Goal: Transaction & Acquisition: Obtain resource

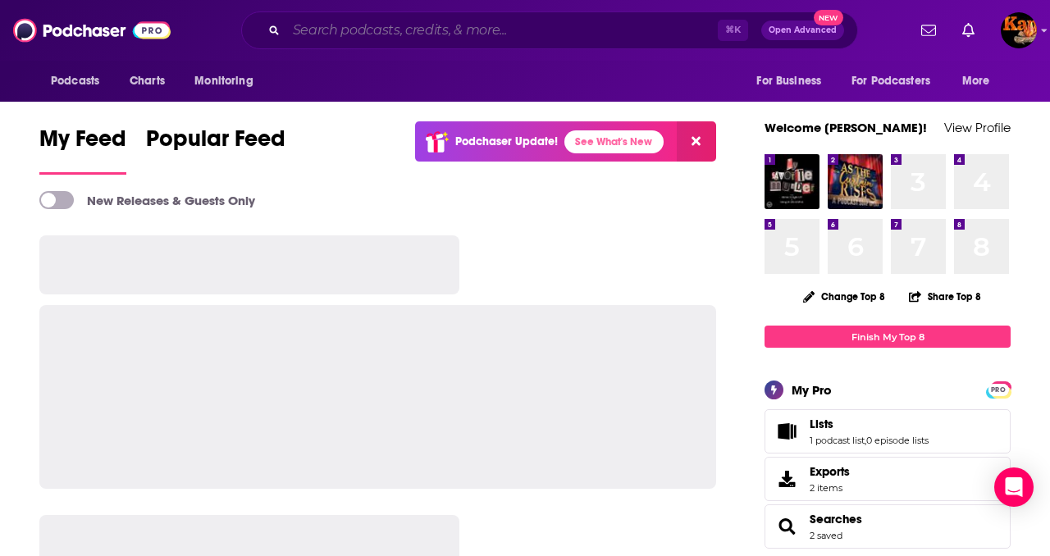
click at [412, 32] on input "Search podcasts, credits, & more..." at bounding box center [502, 30] width 432 height 26
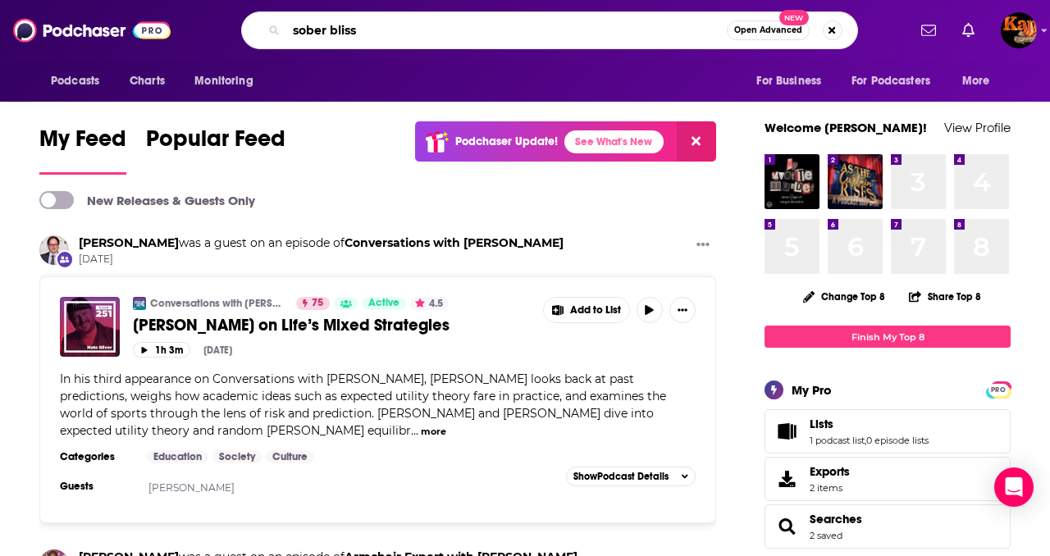
type input "sober bliss"
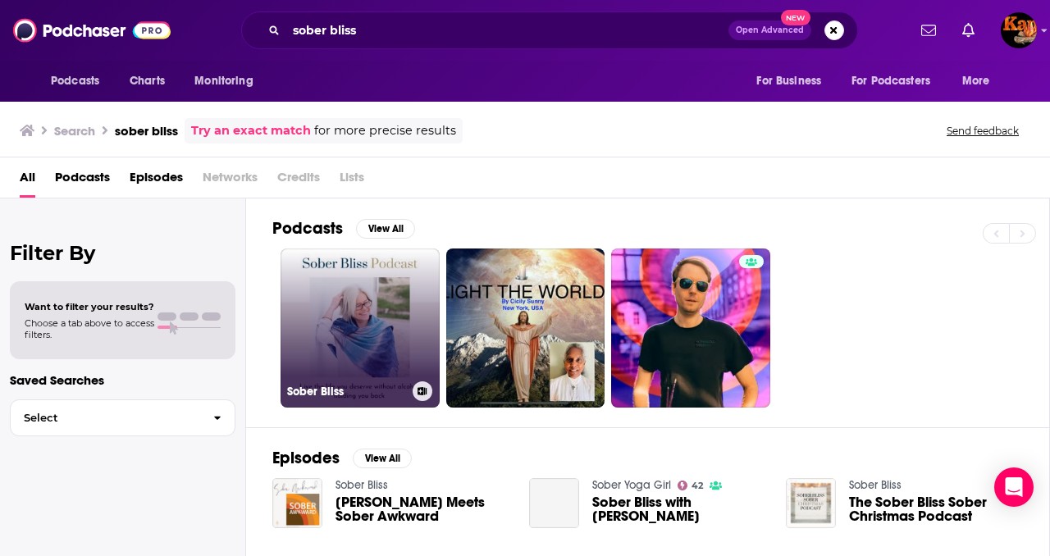
click at [336, 321] on link "Sober Bliss" at bounding box center [360, 328] width 159 height 159
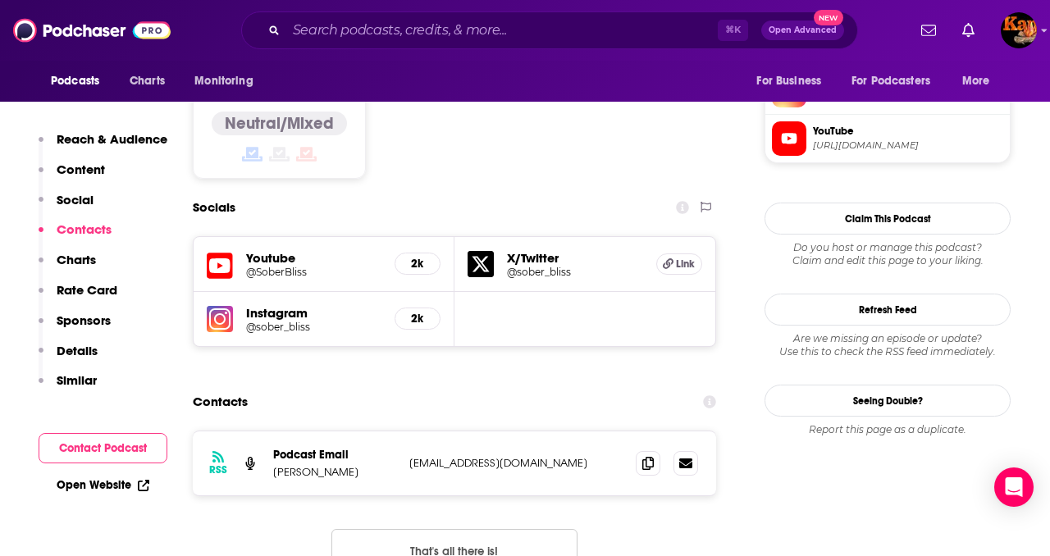
scroll to position [1496, 0]
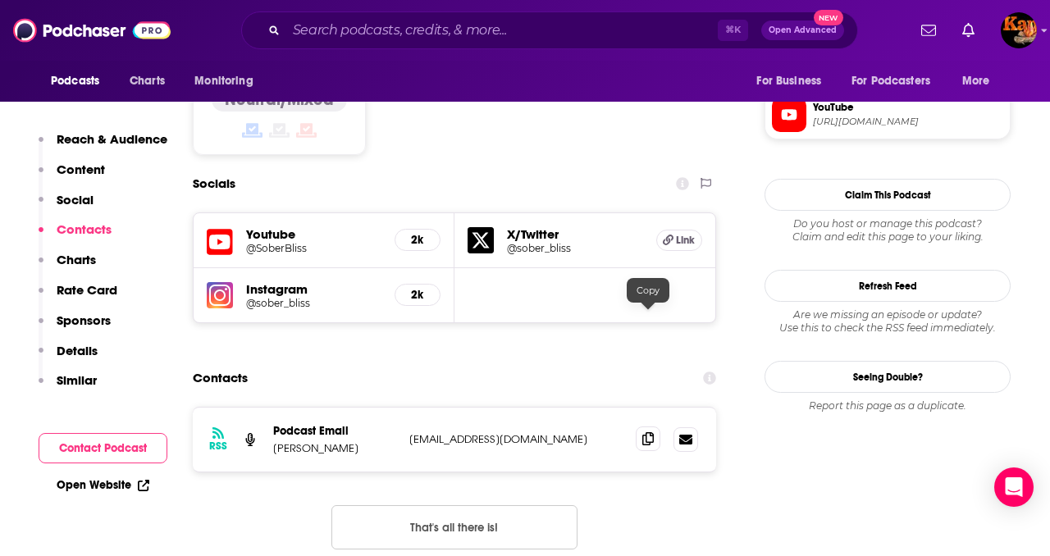
click at [654, 427] on span at bounding box center [648, 439] width 25 height 25
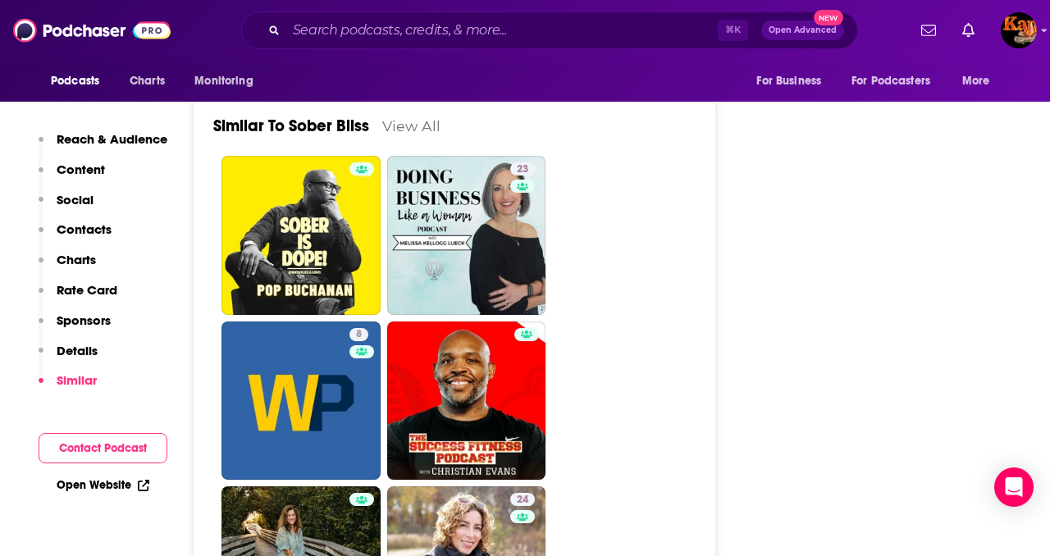
scroll to position [2992, 0]
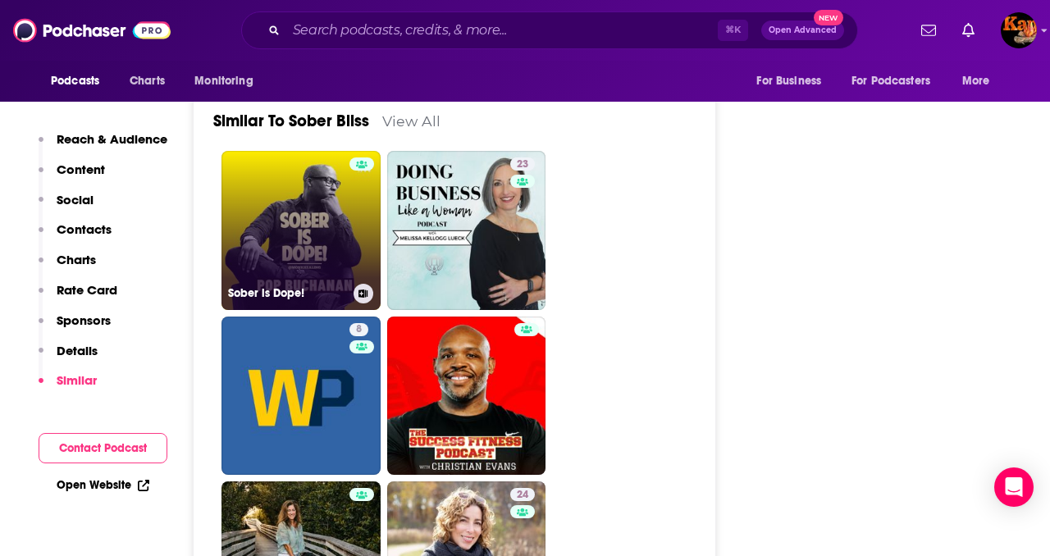
click at [304, 161] on link "Sober is Dope!" at bounding box center [301, 230] width 159 height 159
type input "[URL][DOMAIN_NAME]"
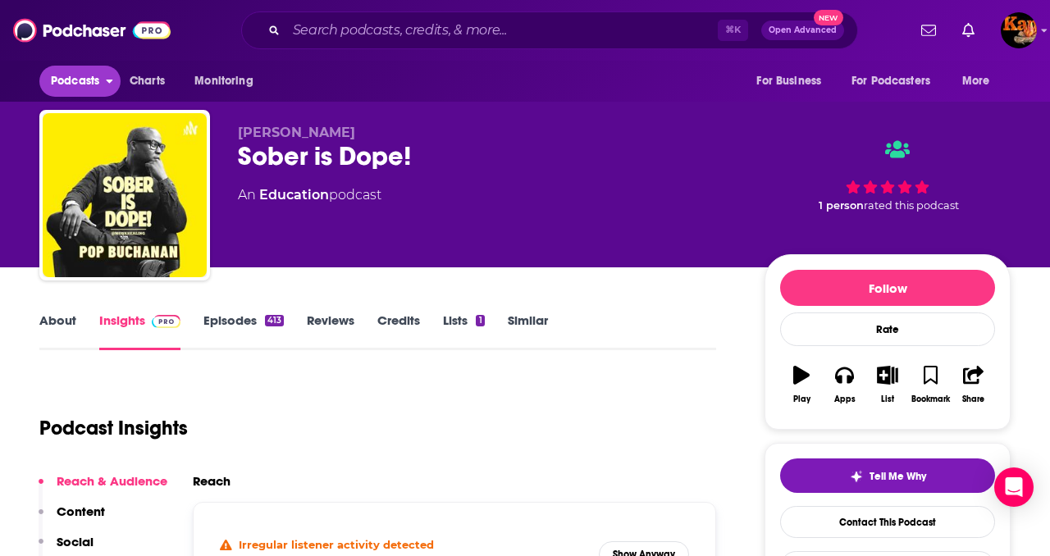
click at [75, 86] on span "Podcasts" at bounding box center [75, 81] width 48 height 23
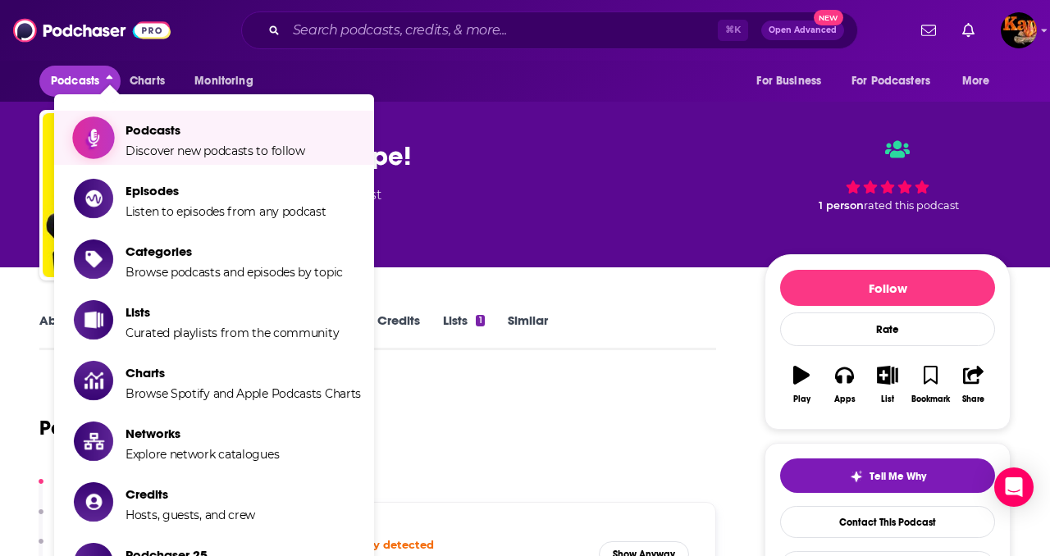
click at [158, 136] on span "Podcasts" at bounding box center [216, 130] width 180 height 16
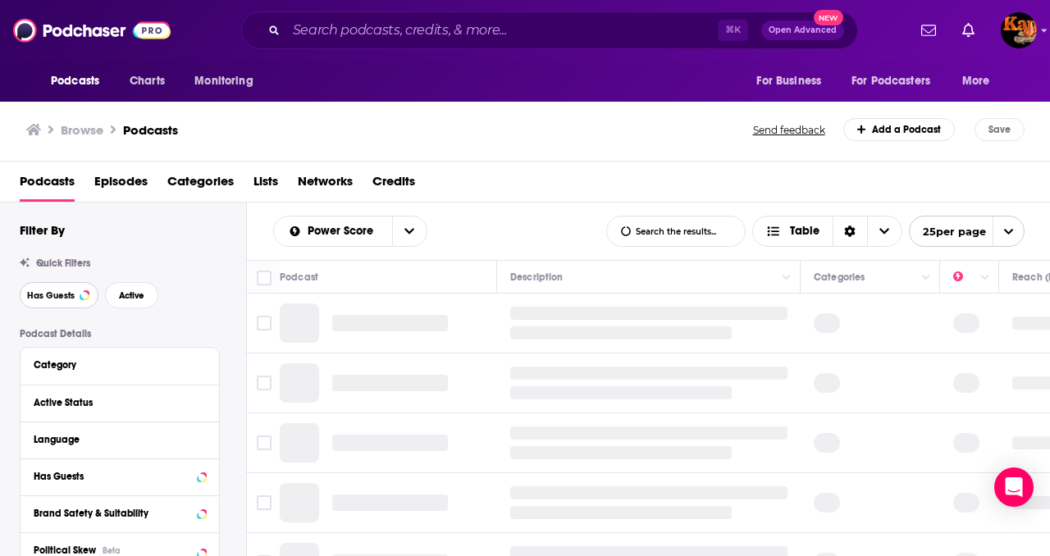
click at [56, 300] on span "Has Guests" at bounding box center [51, 295] width 48 height 9
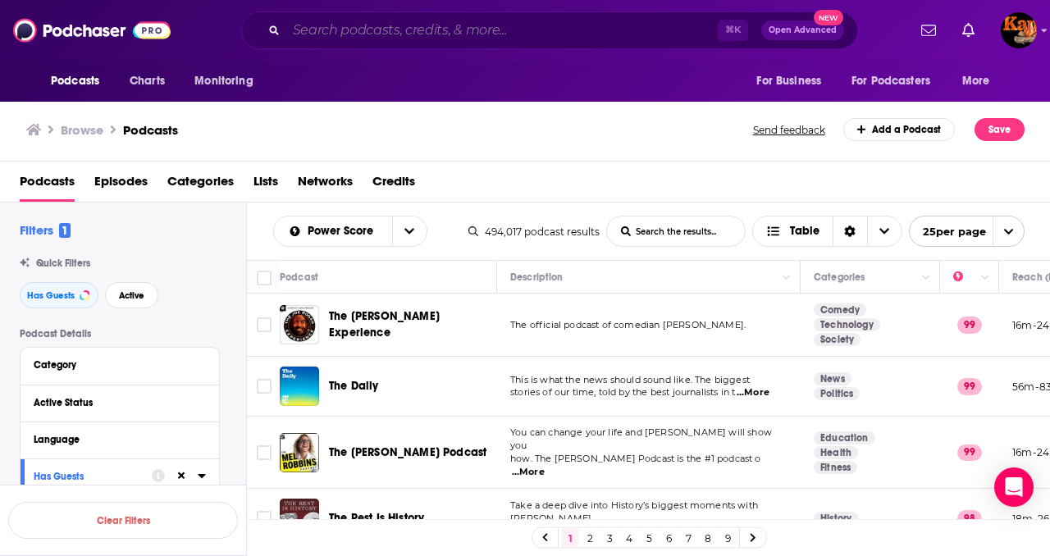
click at [368, 22] on input "Search podcasts, credits, & more..." at bounding box center [502, 30] width 432 height 26
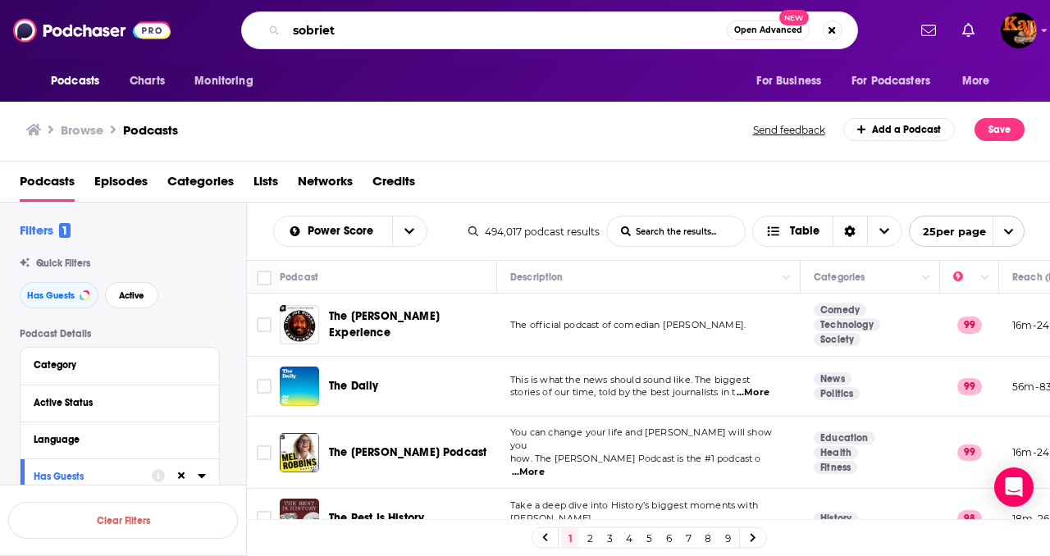
type input "sobriety"
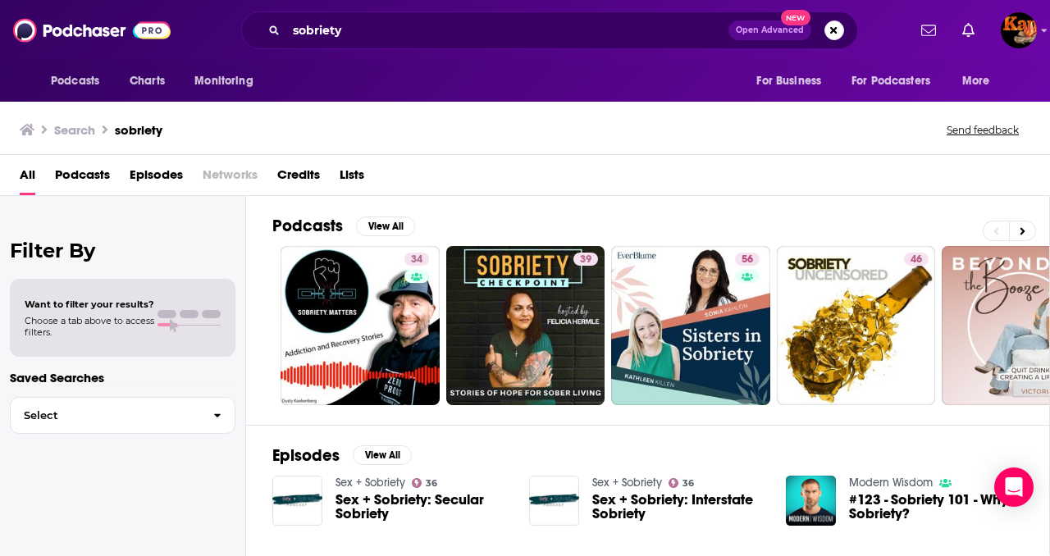
click at [98, 178] on span "Podcasts" at bounding box center [82, 179] width 55 height 34
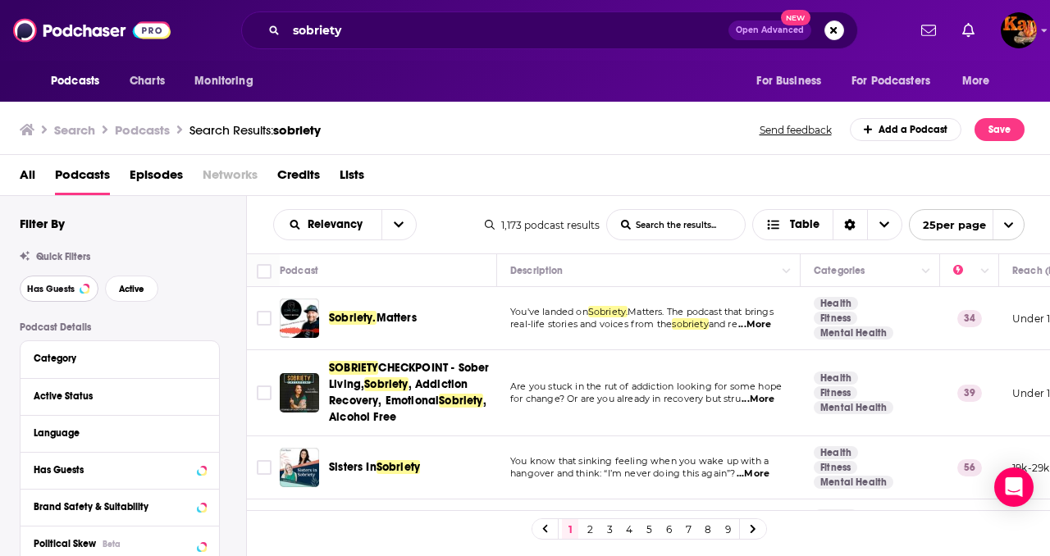
click at [67, 289] on span "Has Guests" at bounding box center [51, 289] width 48 height 9
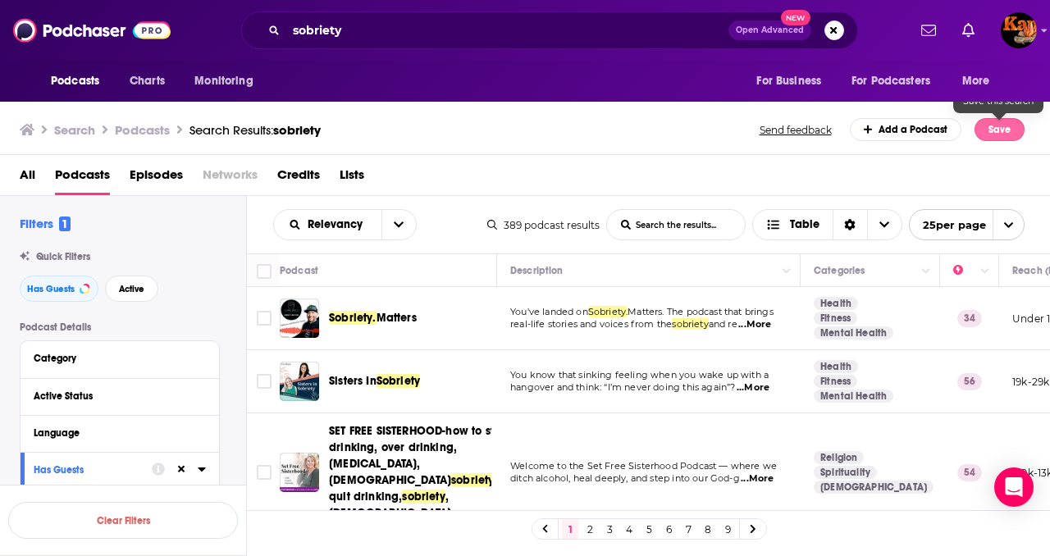
click at [990, 127] on button "Save" at bounding box center [1000, 129] width 50 height 23
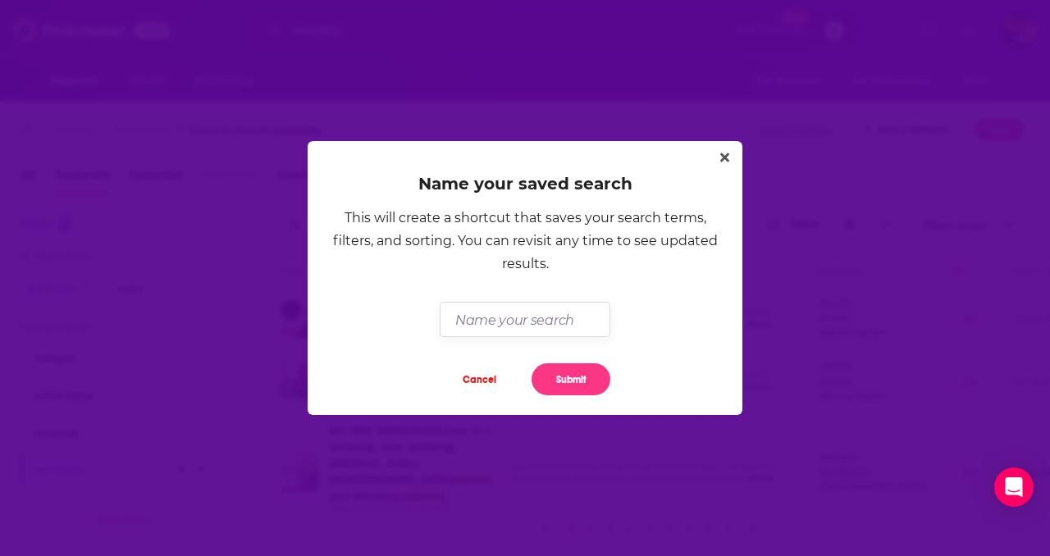
click at [495, 317] on input "Dialog" at bounding box center [525, 319] width 170 height 35
type input "Sobriety"
click at [598, 374] on button "Submit" at bounding box center [571, 380] width 79 height 32
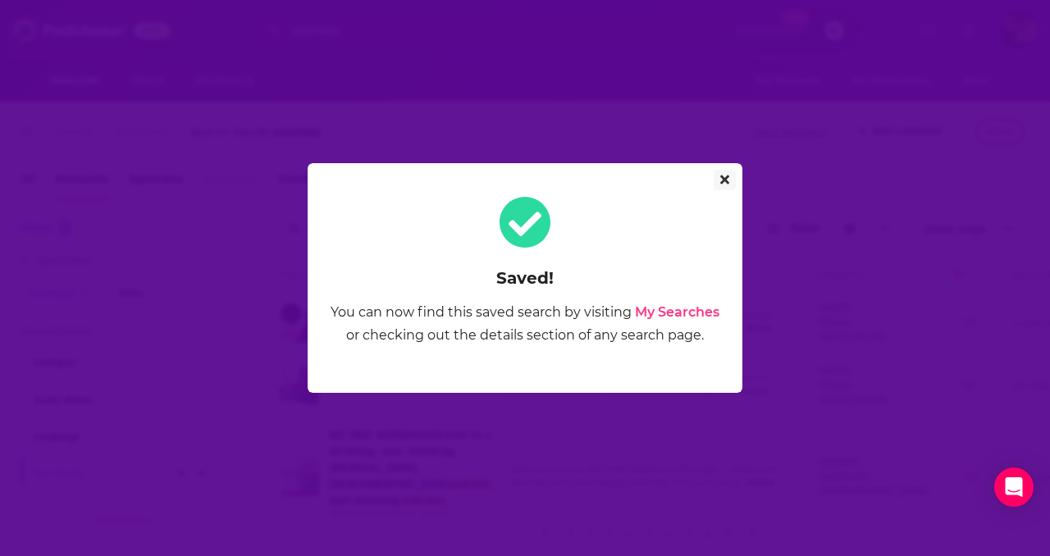
click at [723, 181] on icon "Close" at bounding box center [725, 180] width 9 height 9
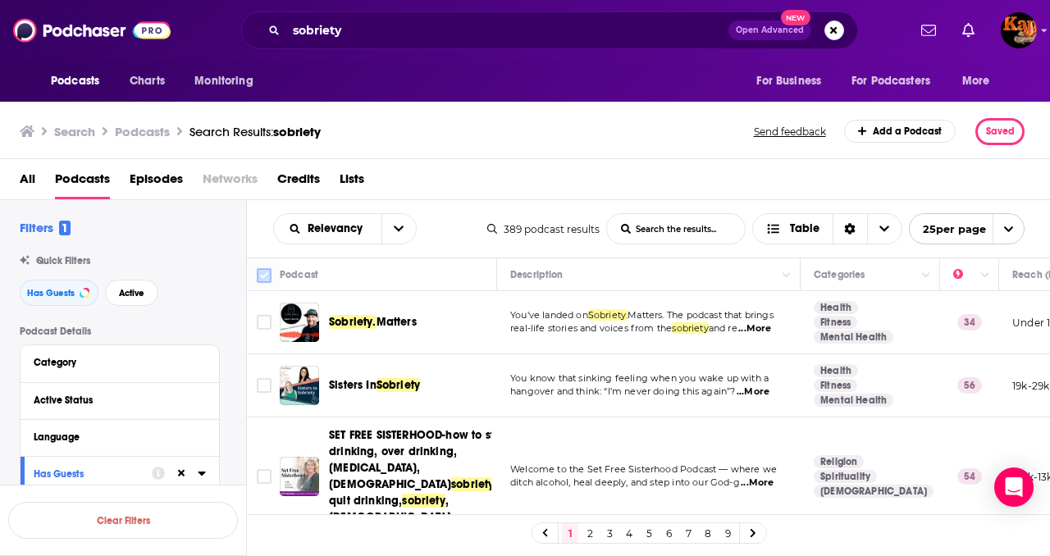
click at [264, 272] on input "Toggle select all" at bounding box center [264, 275] width 15 height 15
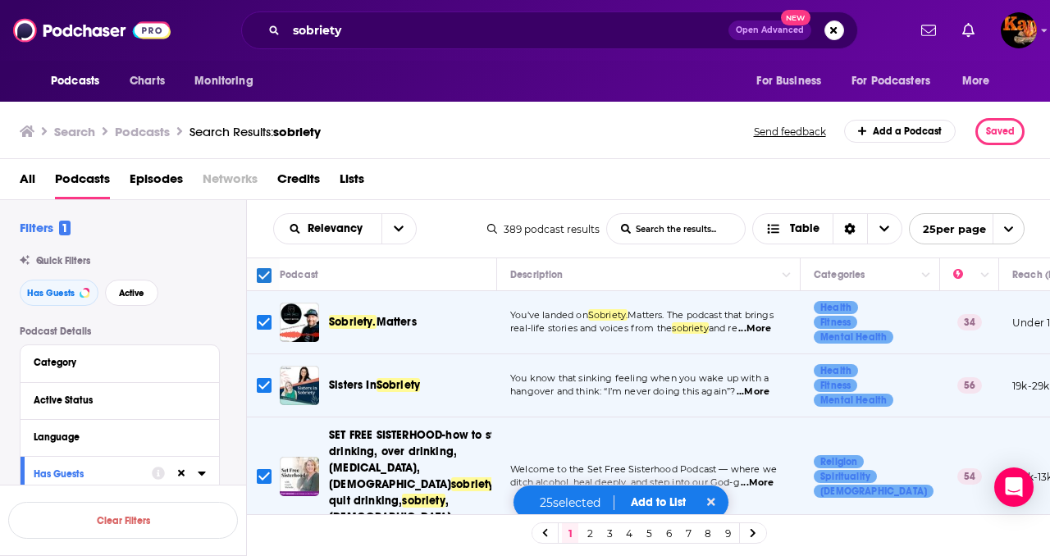
click at [263, 275] on input "Toggle select all" at bounding box center [264, 275] width 15 height 15
checkbox input "false"
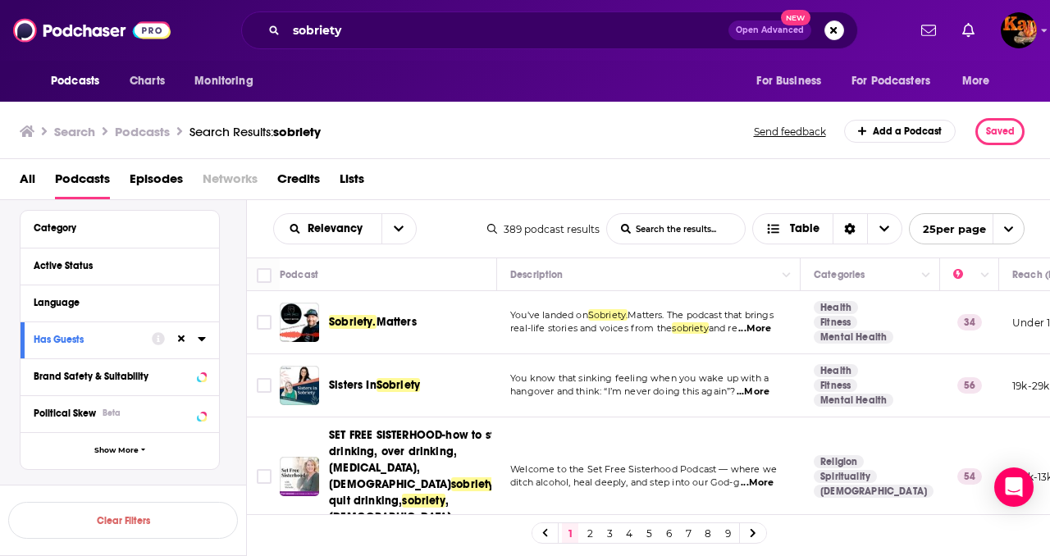
scroll to position [151, 0]
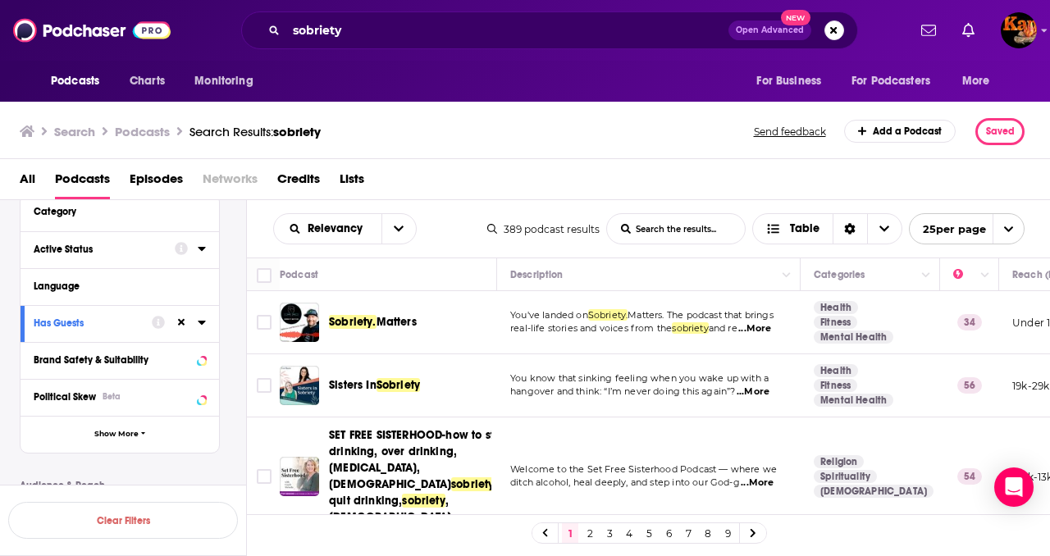
click at [91, 253] on div "Active Status" at bounding box center [99, 249] width 130 height 11
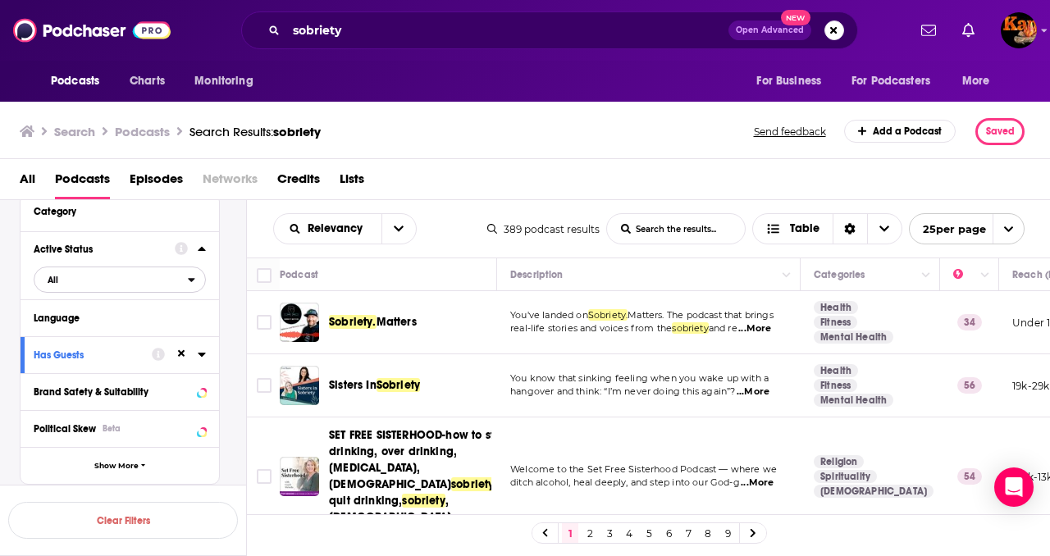
click at [89, 274] on span "All" at bounding box center [110, 279] width 153 height 21
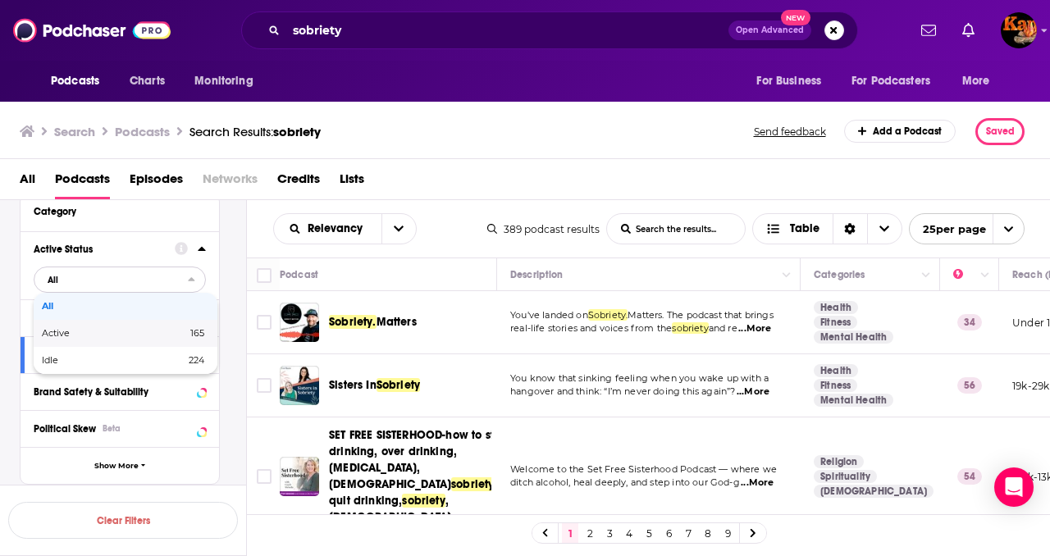
click at [74, 336] on span "Active" at bounding box center [85, 333] width 86 height 9
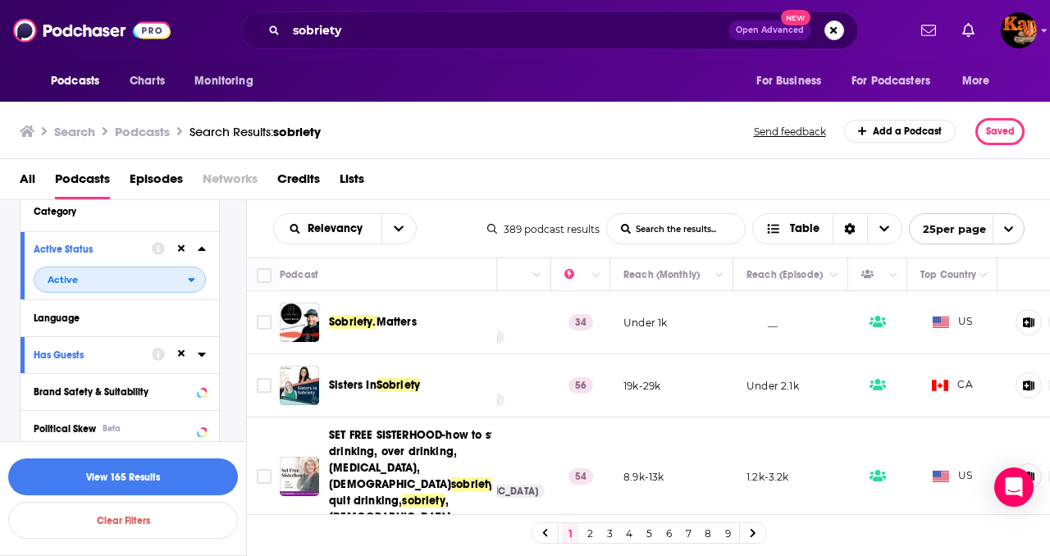
scroll to position [0, 430]
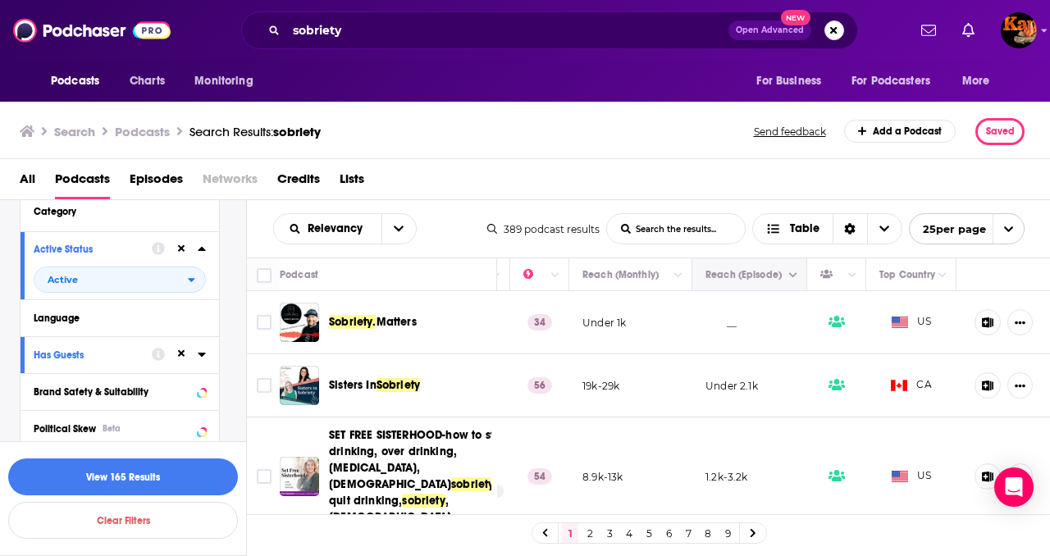
click at [779, 269] on button "Move" at bounding box center [748, 275] width 88 height 20
click at [794, 277] on icon "Column Actions" at bounding box center [793, 276] width 8 height 10
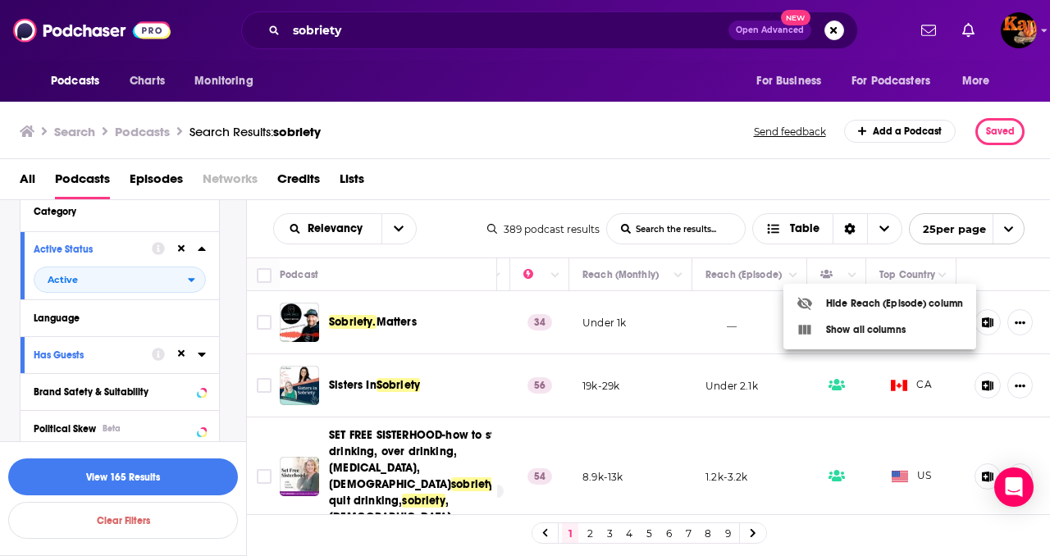
click at [782, 276] on div at bounding box center [525, 278] width 1050 height 556
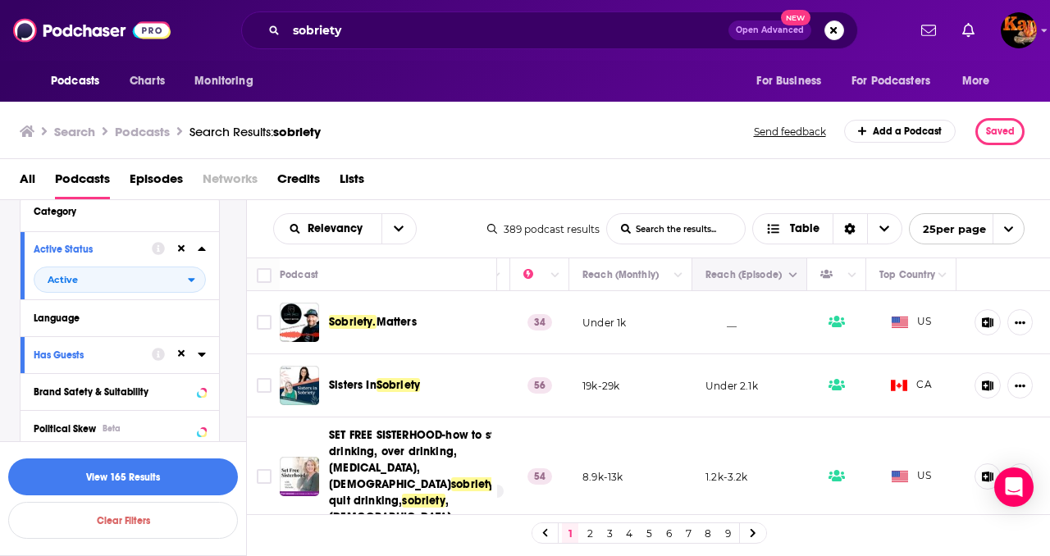
click at [735, 273] on button "Move" at bounding box center [748, 275] width 88 height 20
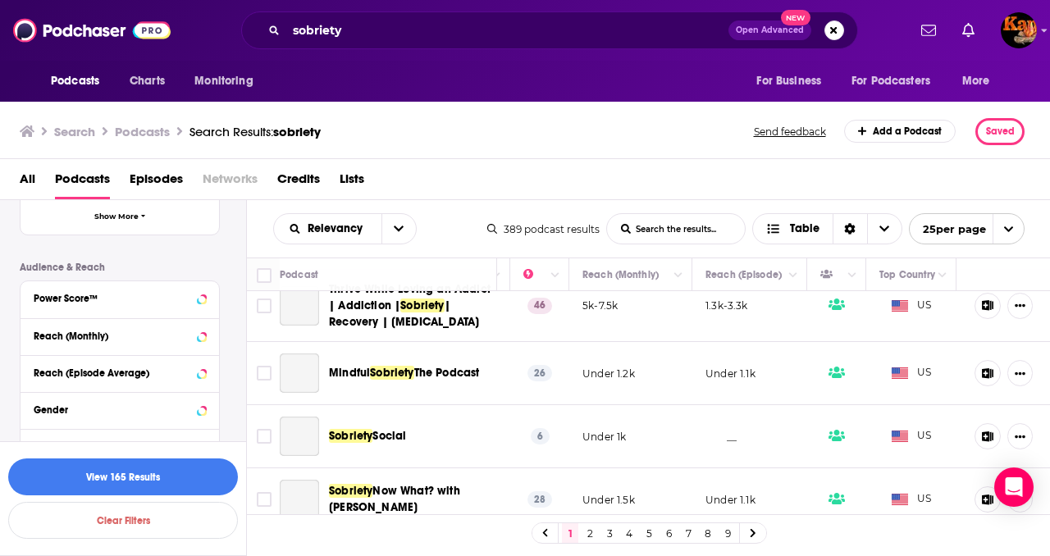
scroll to position [1405, 430]
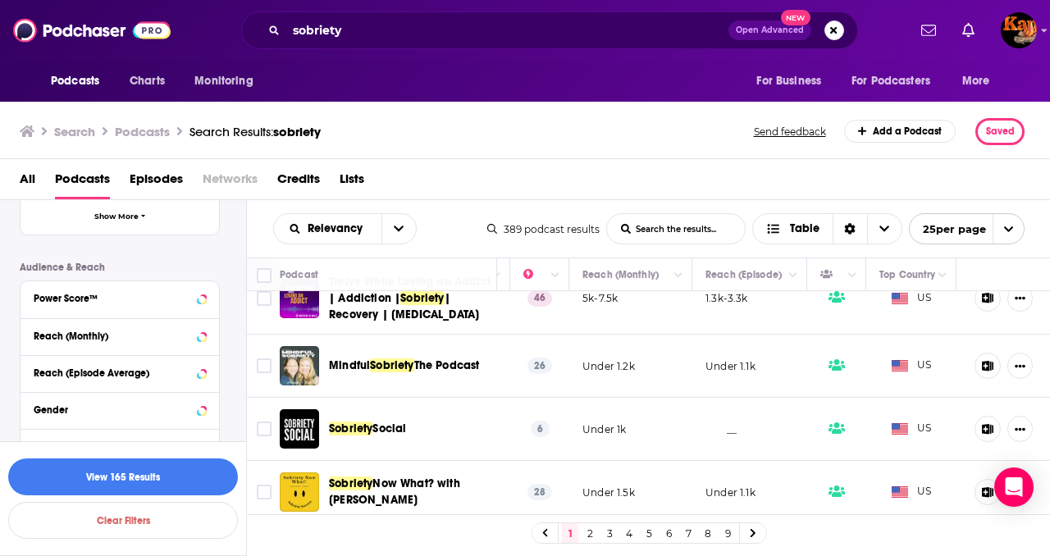
click at [1009, 226] on icon "open menu" at bounding box center [1009, 229] width 11 height 11
click at [975, 309] on button "100 per page" at bounding box center [967, 312] width 114 height 25
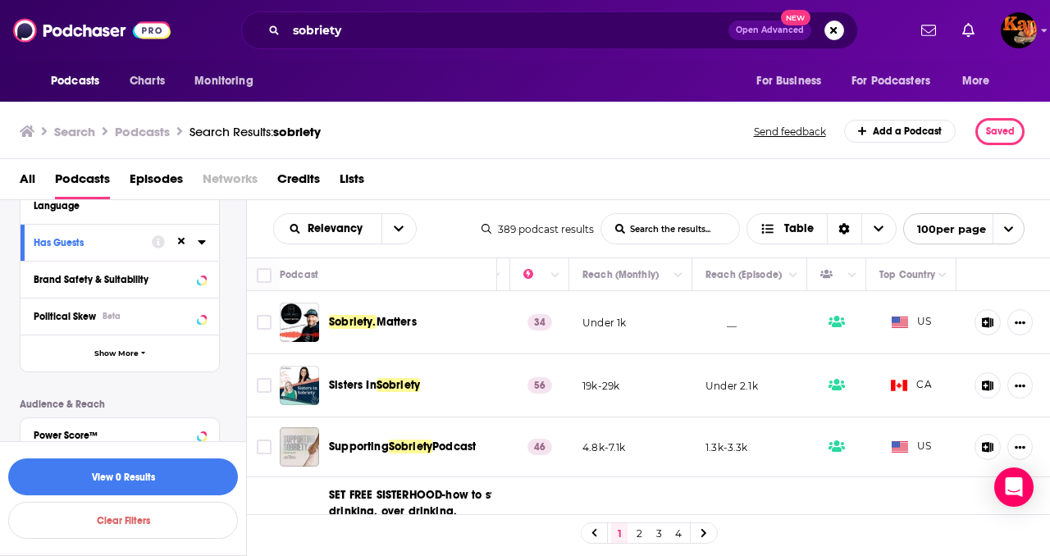
scroll to position [268, 0]
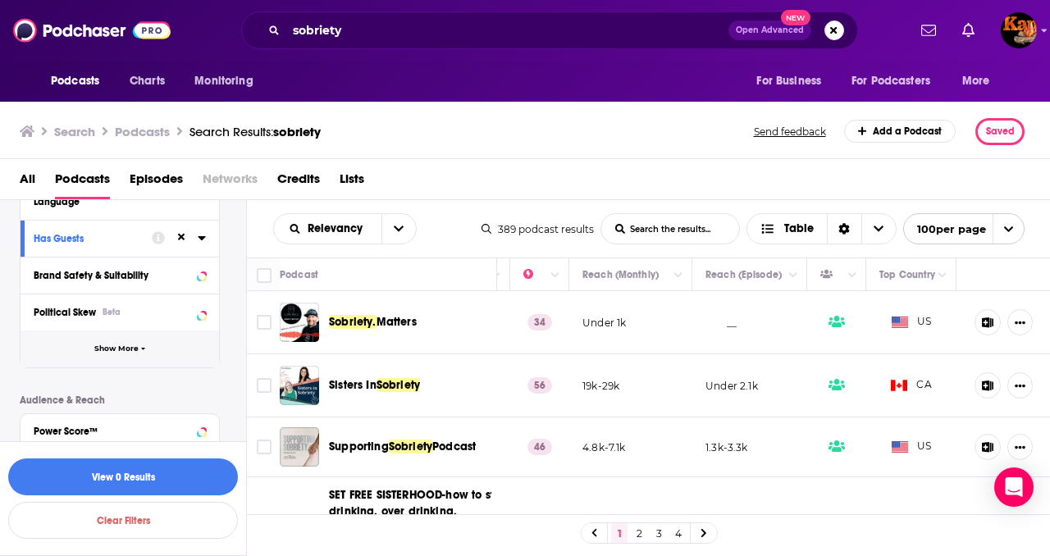
click at [120, 351] on span "Show More" at bounding box center [116, 349] width 44 height 9
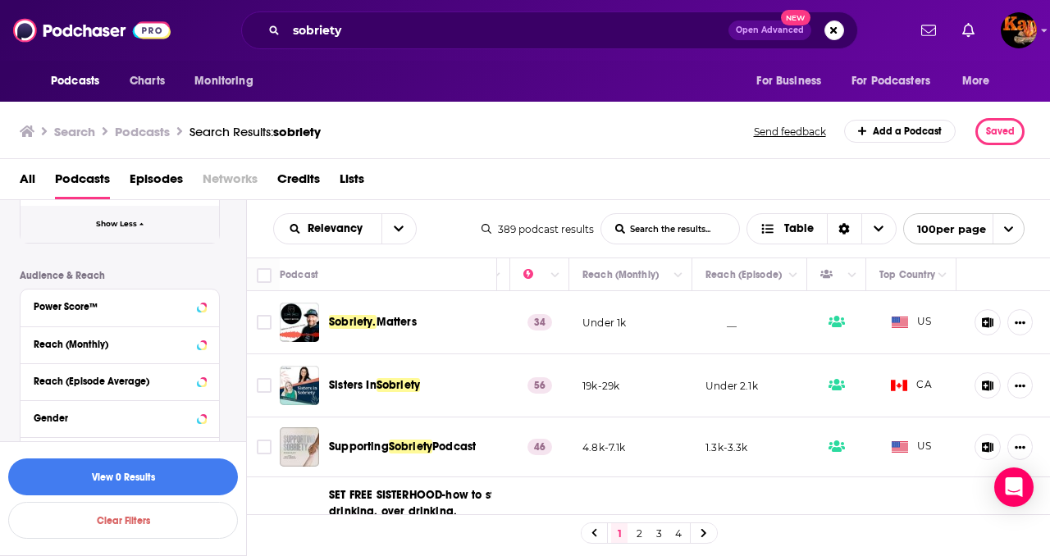
scroll to position [726, 0]
click at [120, 351] on button "Reach (Monthly)" at bounding box center [104, 342] width 141 height 21
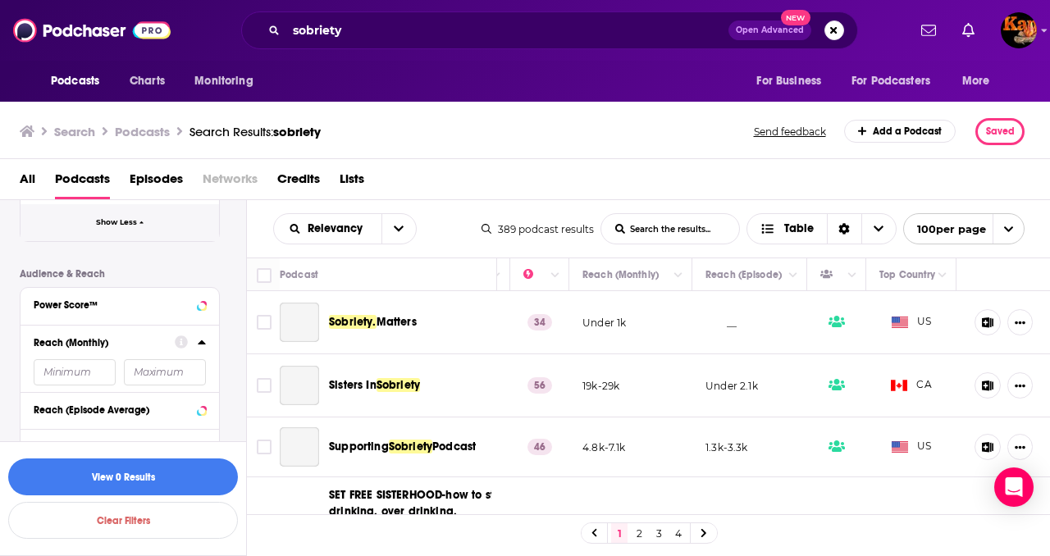
scroll to position [767, 0]
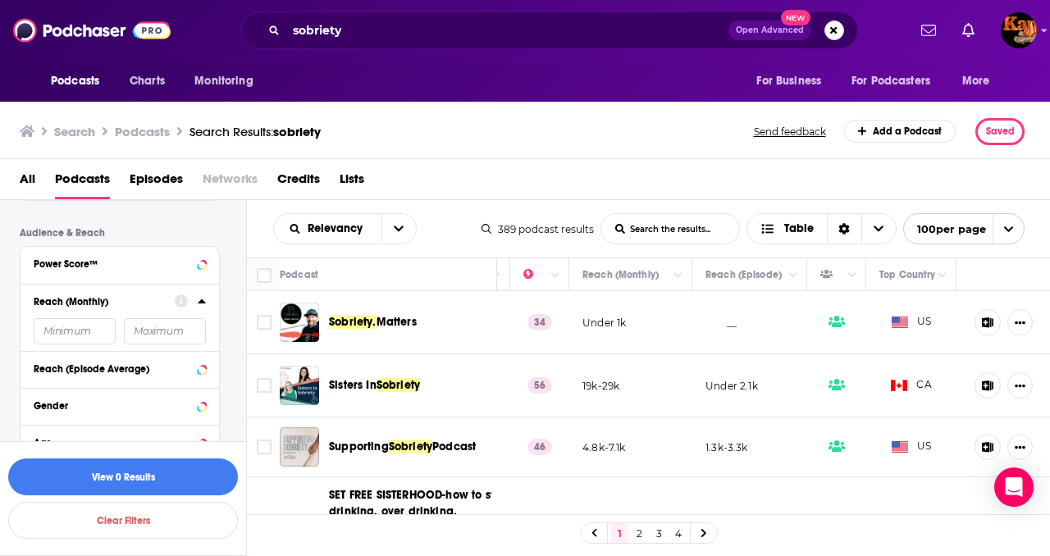
click at [72, 327] on input "number" at bounding box center [75, 331] width 82 height 26
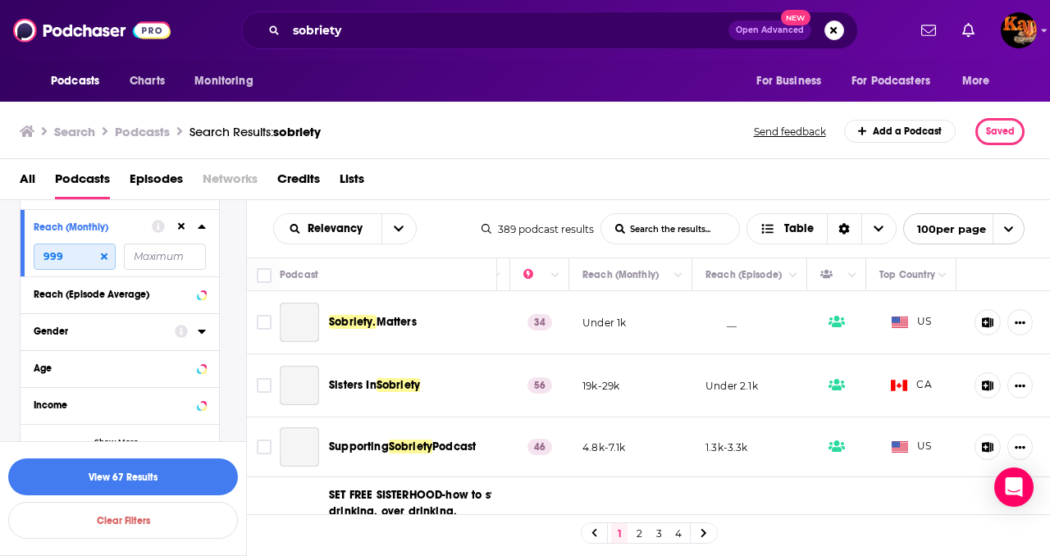
scroll to position [876, 0]
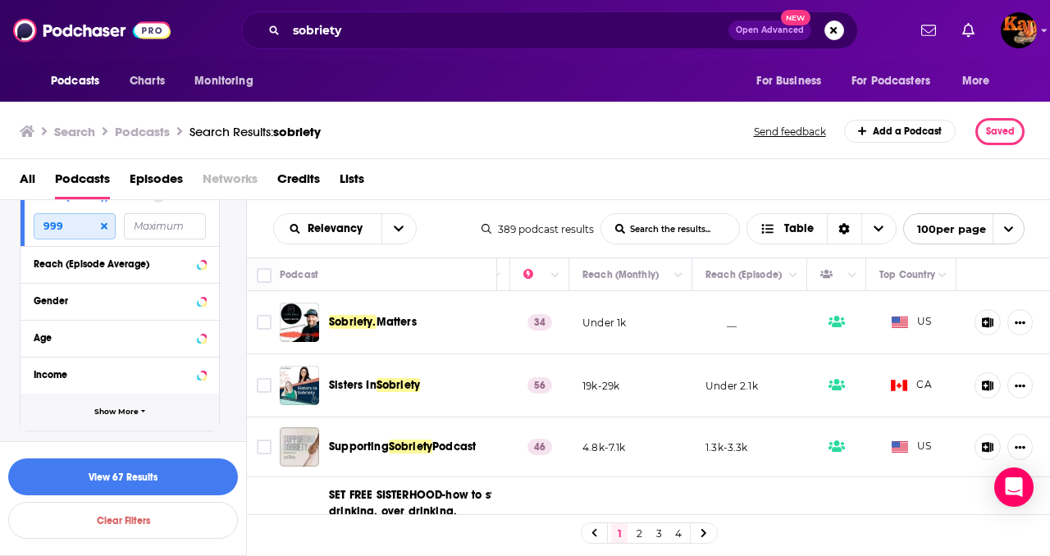
type input "999"
click at [111, 414] on span "Show More" at bounding box center [116, 412] width 44 height 9
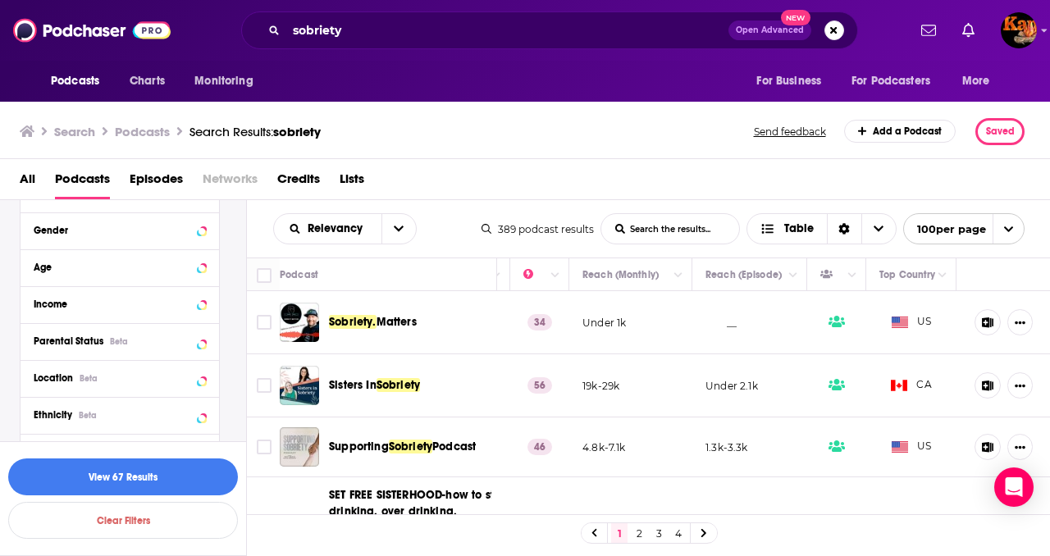
scroll to position [949, 0]
click at [71, 373] on span "Location" at bounding box center [53, 372] width 39 height 11
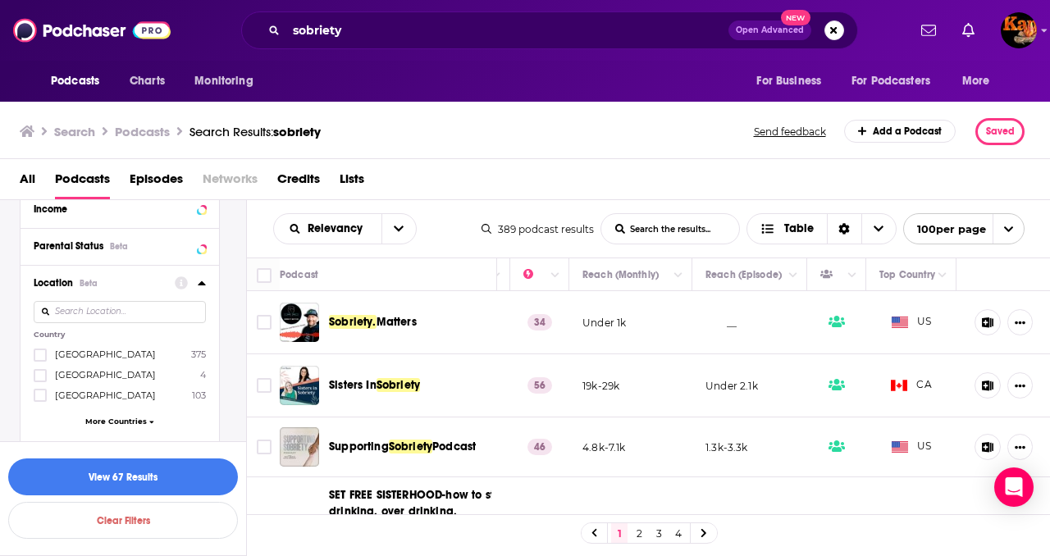
scroll to position [1041, 0]
click at [86, 355] on span "[GEOGRAPHIC_DATA]" at bounding box center [105, 351] width 101 height 11
click at [40, 358] on input "multiSelectOption-unitedstates-0" at bounding box center [40, 358] width 0 height 0
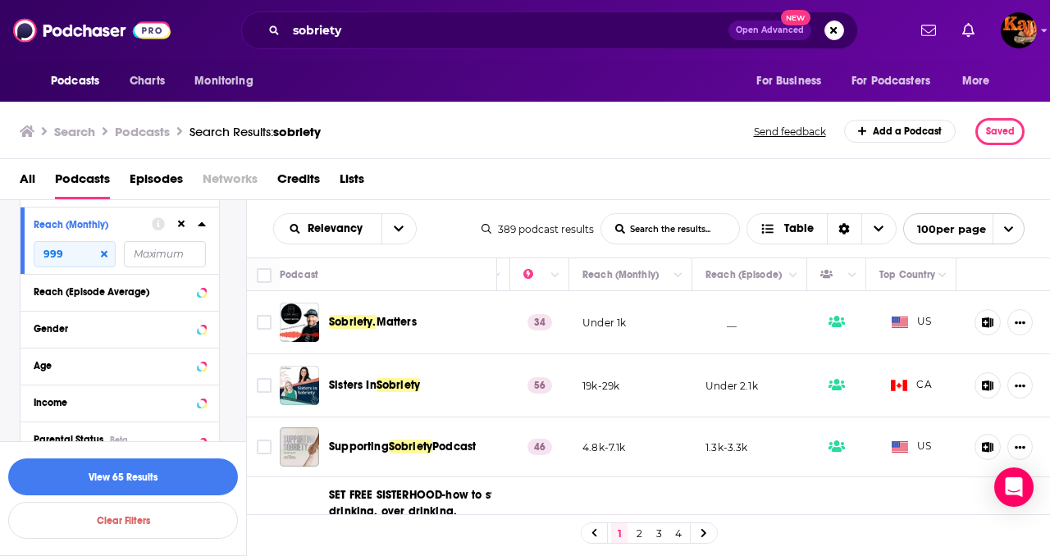
scroll to position [843, 0]
click at [112, 478] on button "View 65 Results" at bounding box center [123, 477] width 230 height 37
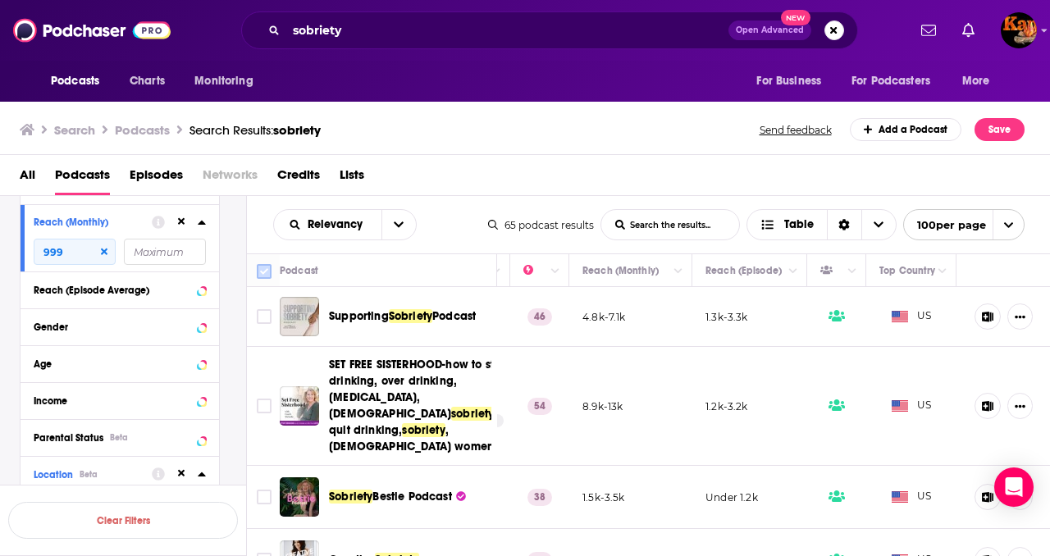
click at [269, 268] on input "Toggle select all" at bounding box center [264, 271] width 15 height 15
checkbox input "true"
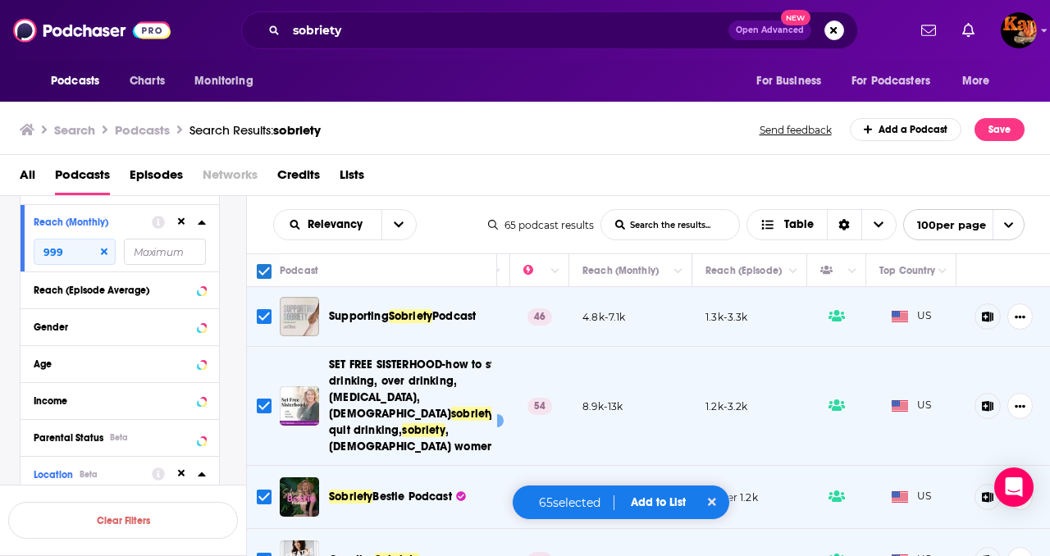
click at [651, 497] on button "Add to List" at bounding box center [658, 503] width 81 height 14
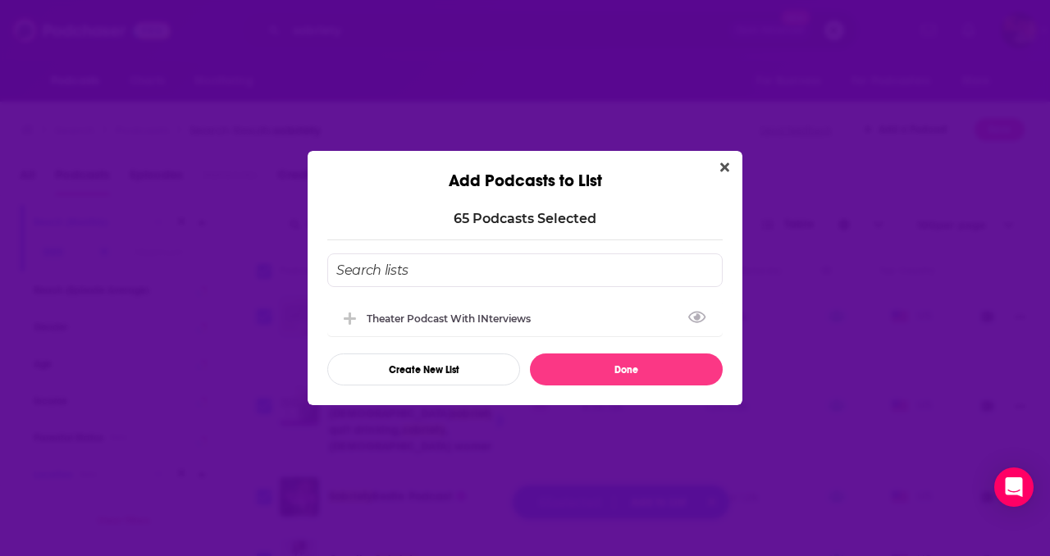
click at [493, 263] on input "Add Podcast To List" at bounding box center [525, 271] width 396 height 34
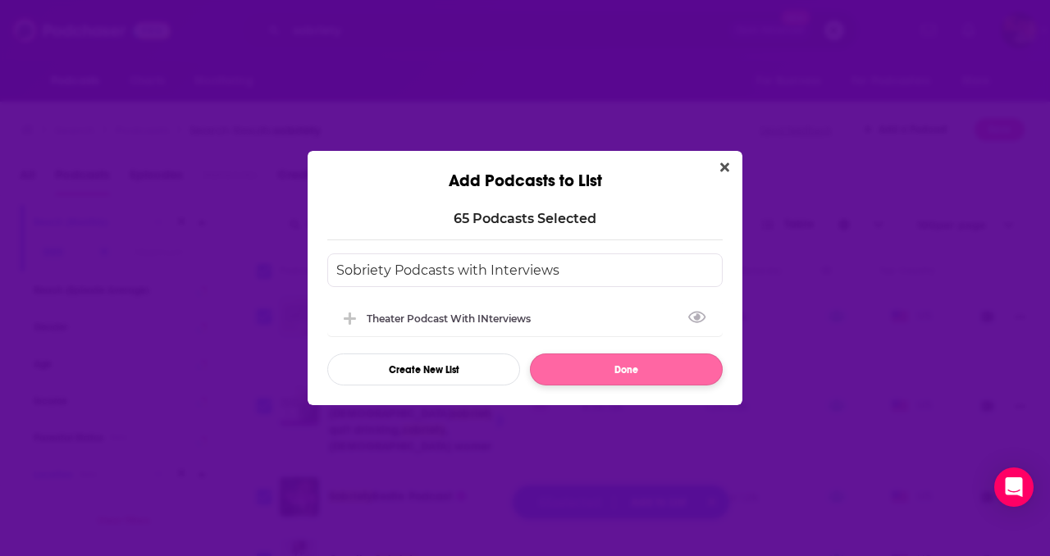
type input "Sobriety Podcasts with Interviews"
click at [636, 378] on button "Done" at bounding box center [626, 370] width 193 height 32
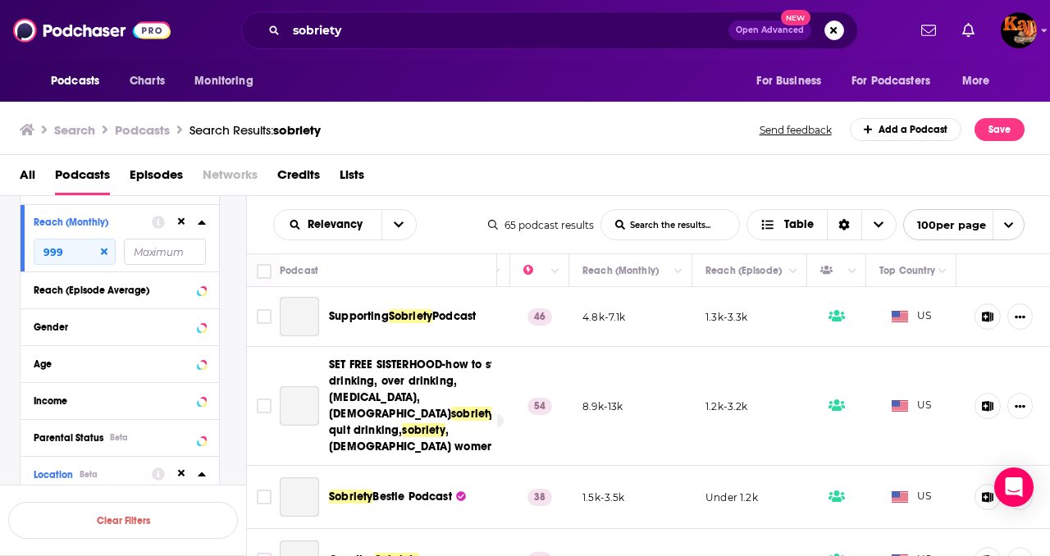
checkbox input "false"
click at [347, 178] on span "Lists" at bounding box center [352, 179] width 25 height 34
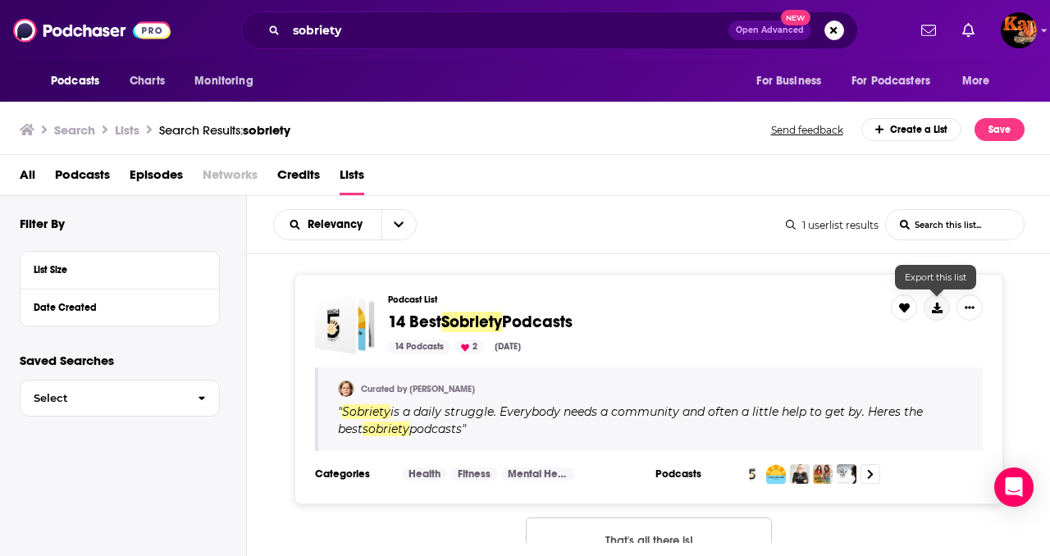
click at [936, 309] on icon at bounding box center [937, 308] width 11 height 11
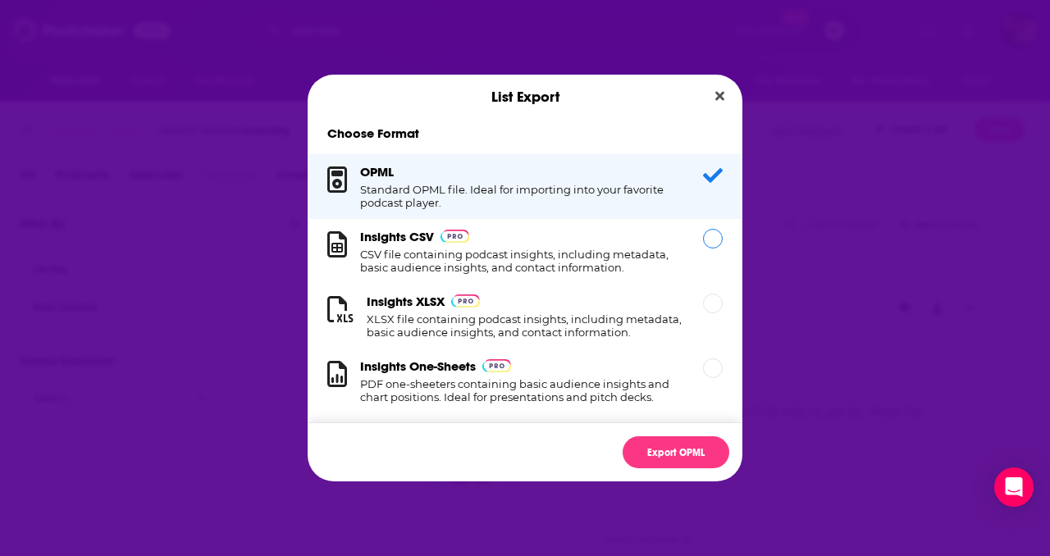
click at [707, 240] on div "Dialog" at bounding box center [713, 239] width 20 height 20
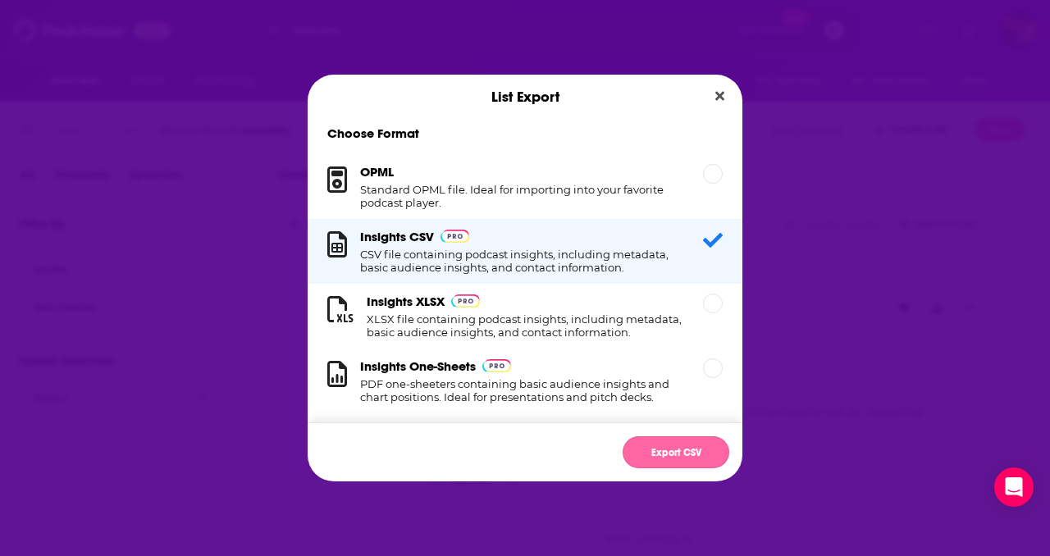
click at [673, 464] on button "Export CSV" at bounding box center [676, 453] width 107 height 32
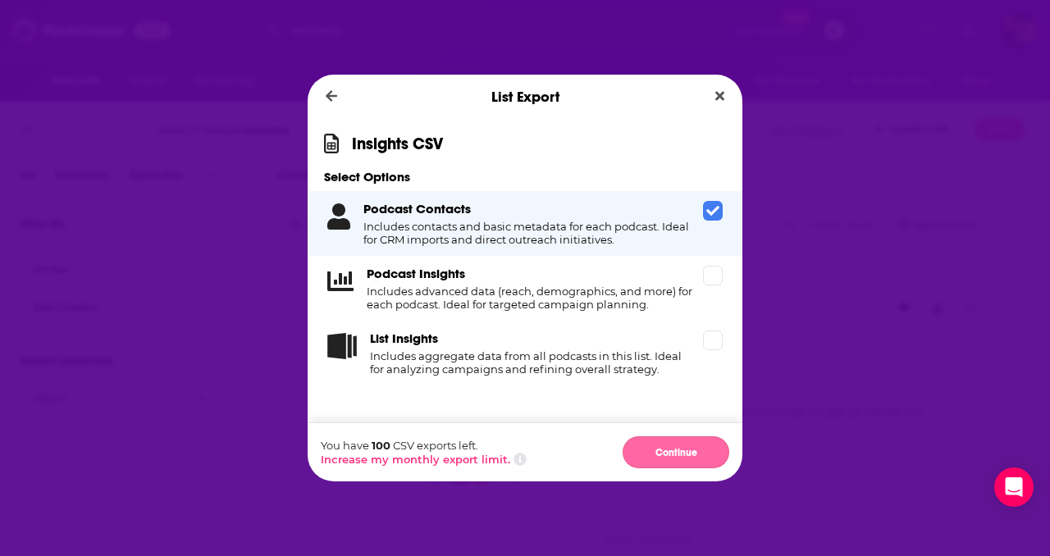
click at [684, 454] on button "Continue" at bounding box center [676, 453] width 107 height 32
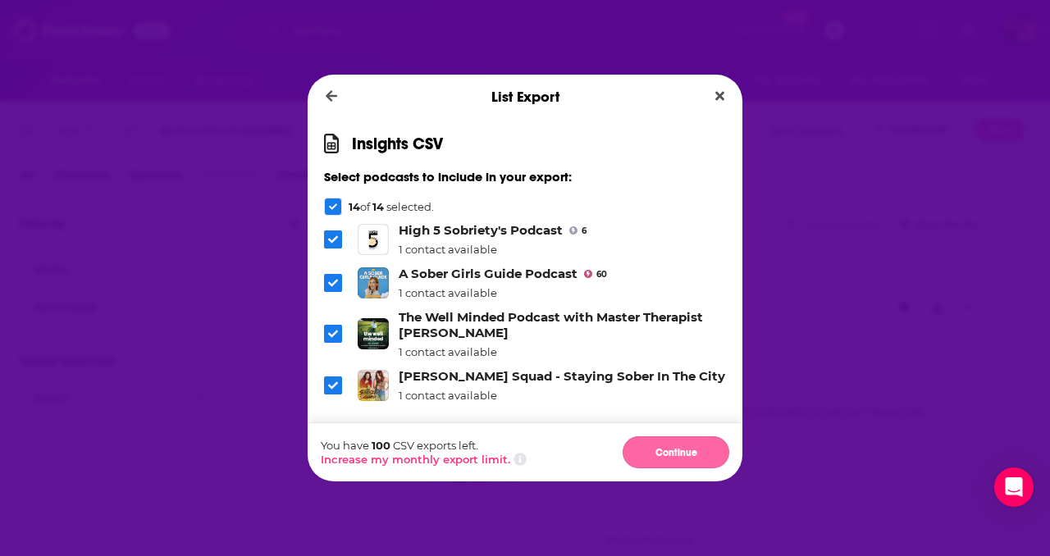
click at [661, 446] on button "Continue" at bounding box center [676, 453] width 107 height 32
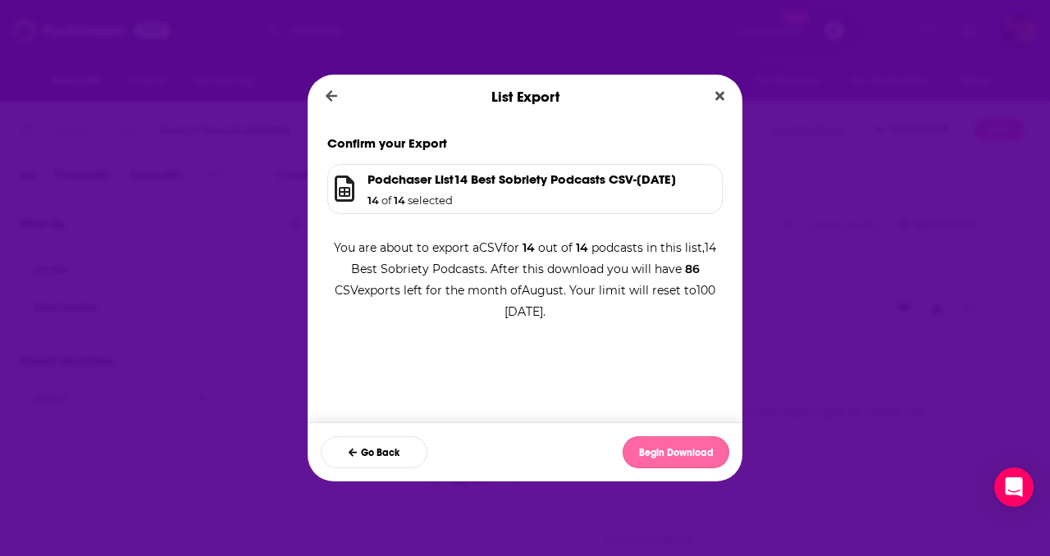
click at [670, 448] on button "Begin Download" at bounding box center [676, 453] width 107 height 32
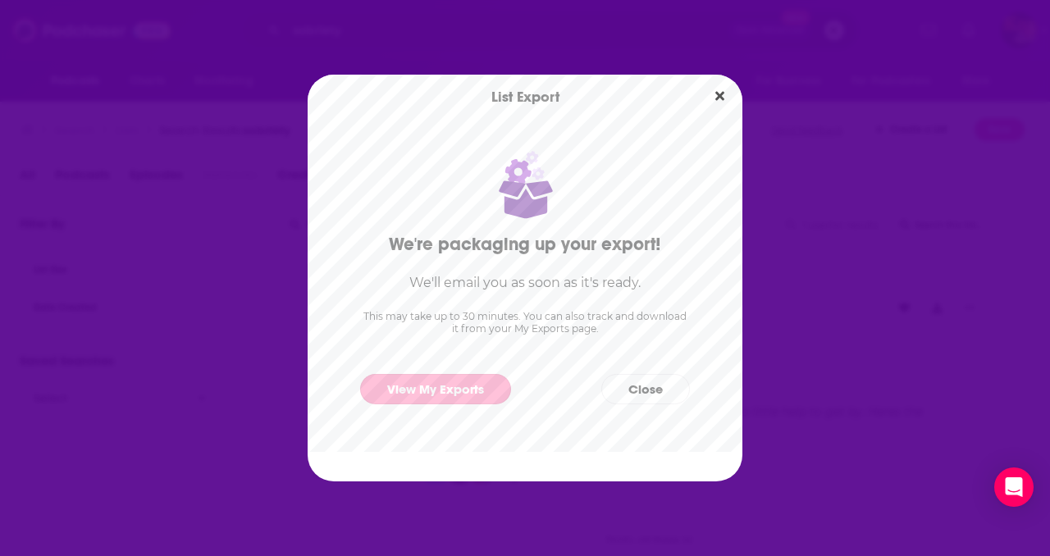
click at [457, 389] on link "View My Exports" at bounding box center [435, 389] width 151 height 30
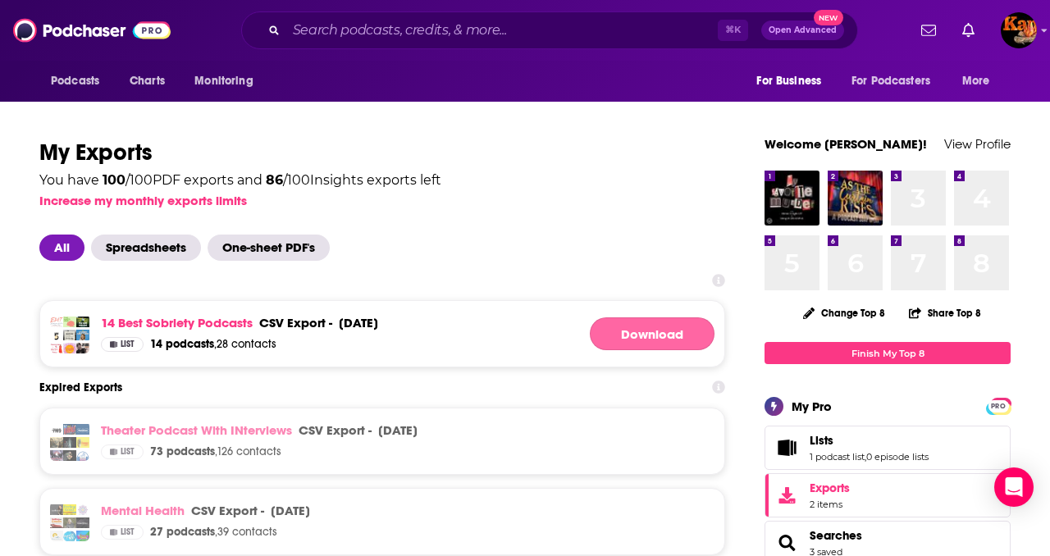
click at [674, 332] on link "Download" at bounding box center [652, 334] width 125 height 33
click at [824, 444] on span "Lists" at bounding box center [822, 440] width 24 height 15
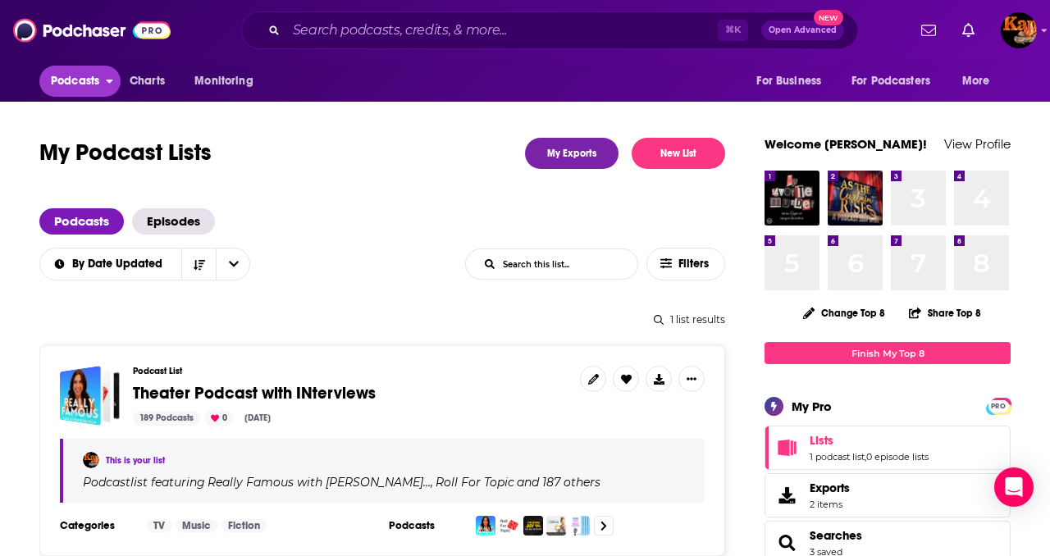
click at [50, 80] on button "Podcasts" at bounding box center [79, 81] width 81 height 31
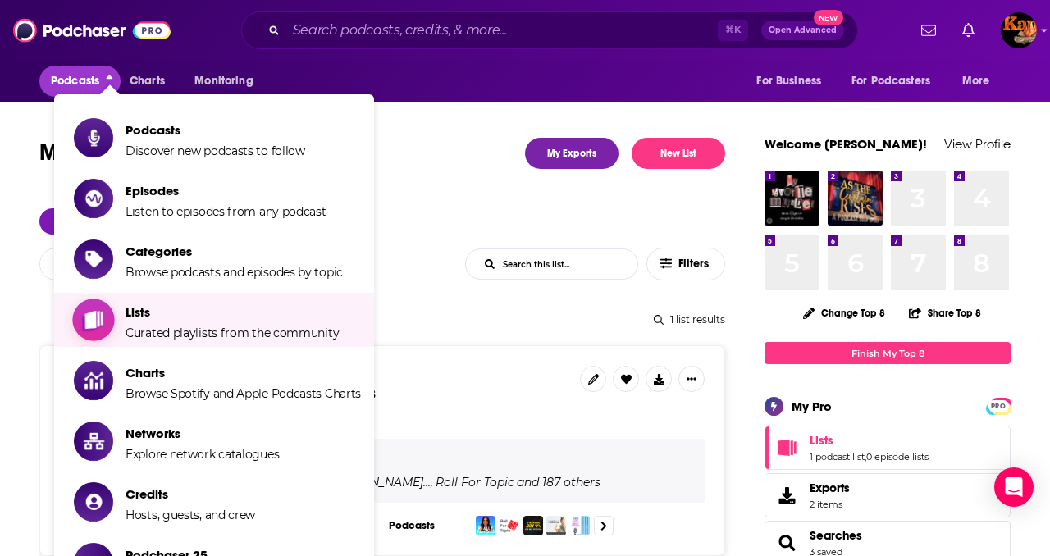
click at [143, 316] on span "Lists" at bounding box center [232, 312] width 213 height 16
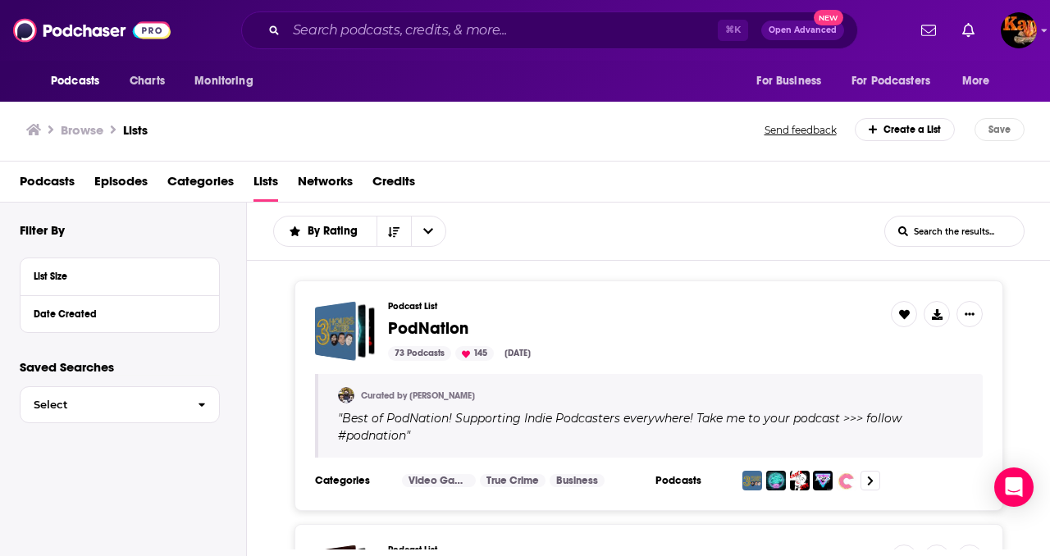
click at [39, 175] on span "Podcasts" at bounding box center [47, 185] width 55 height 34
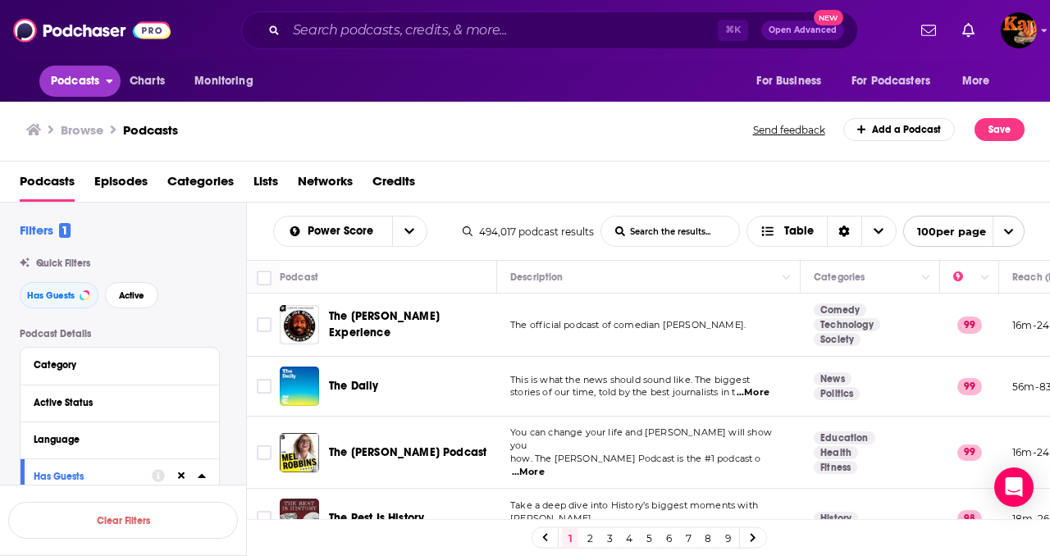
click at [79, 71] on span "Podcasts" at bounding box center [75, 81] width 48 height 23
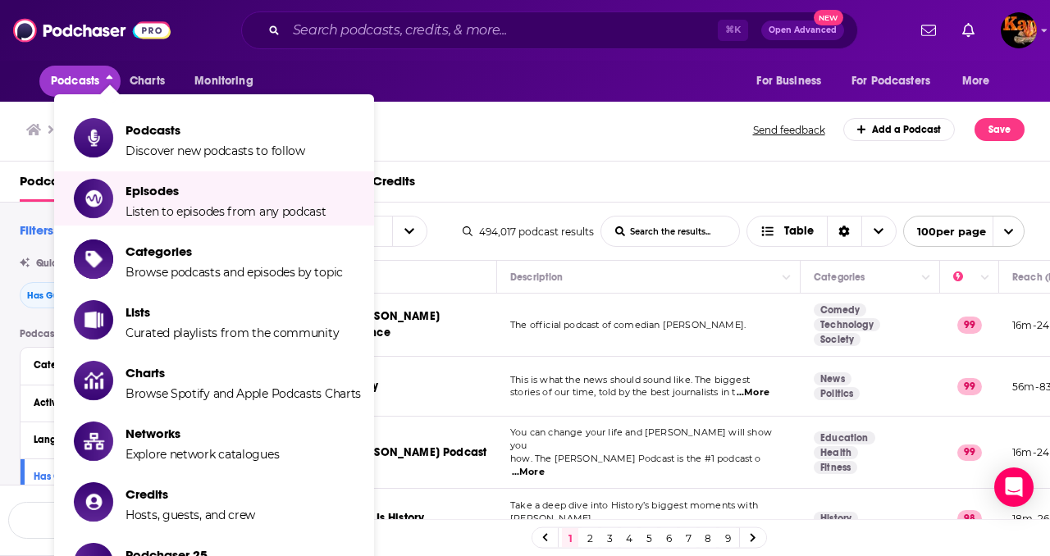
click at [629, 190] on div "Podcasts Episodes Categories Lists Networks Credits" at bounding box center [529, 185] width 1018 height 34
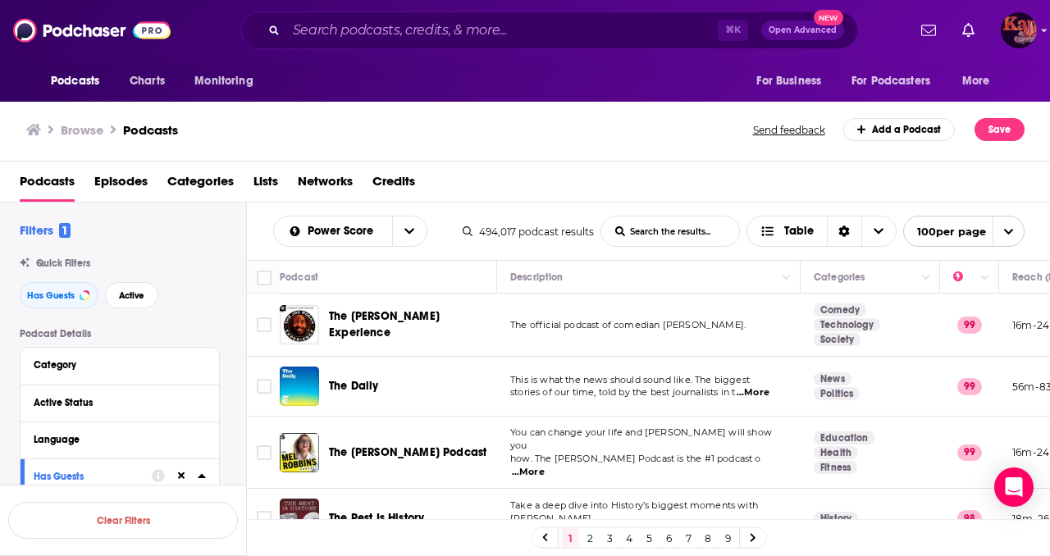
click at [1035, 22] on img "Logged in as Kampfire" at bounding box center [1019, 30] width 36 height 36
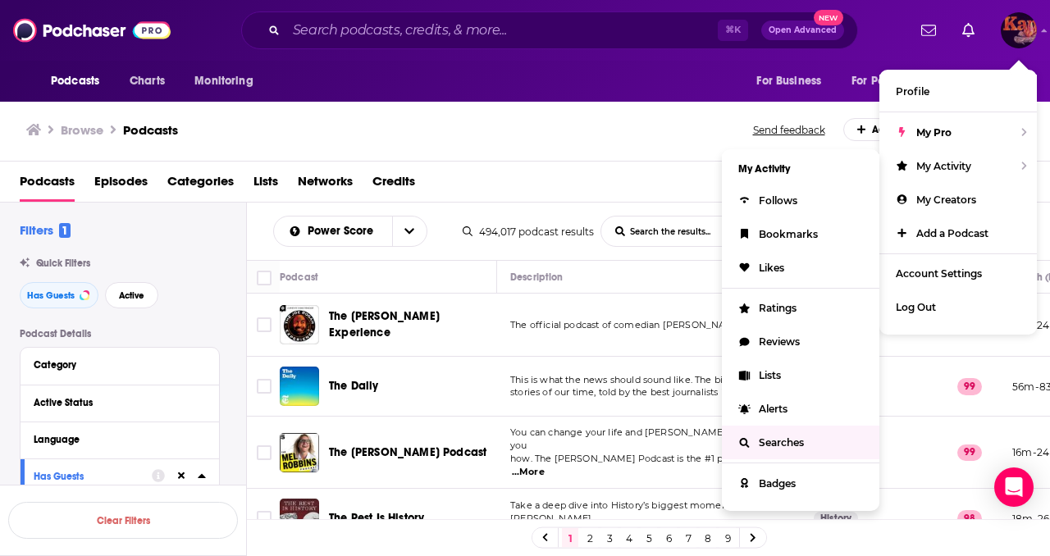
click at [766, 437] on span "Searches" at bounding box center [781, 443] width 45 height 12
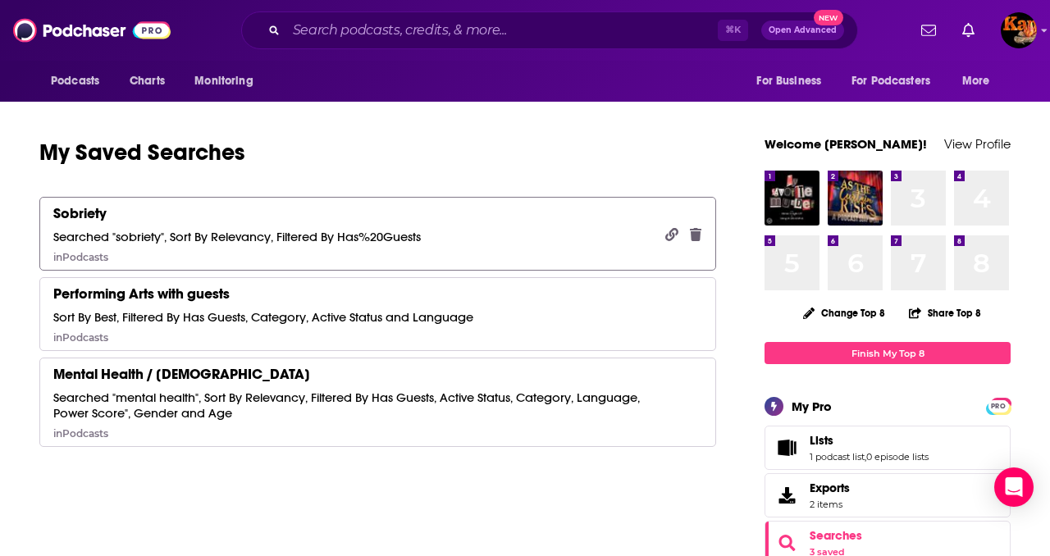
click at [421, 247] on div "Sobriety Searched "sobriety", Sort By Relevancy, Filtered By Has%20Guests in Po…" at bounding box center [237, 233] width 368 height 59
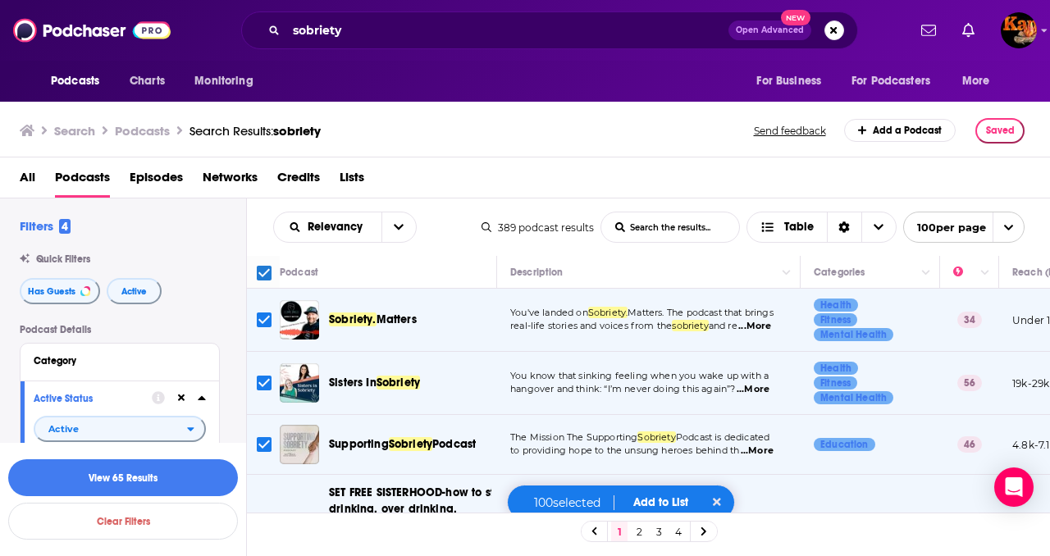
scroll to position [82, 0]
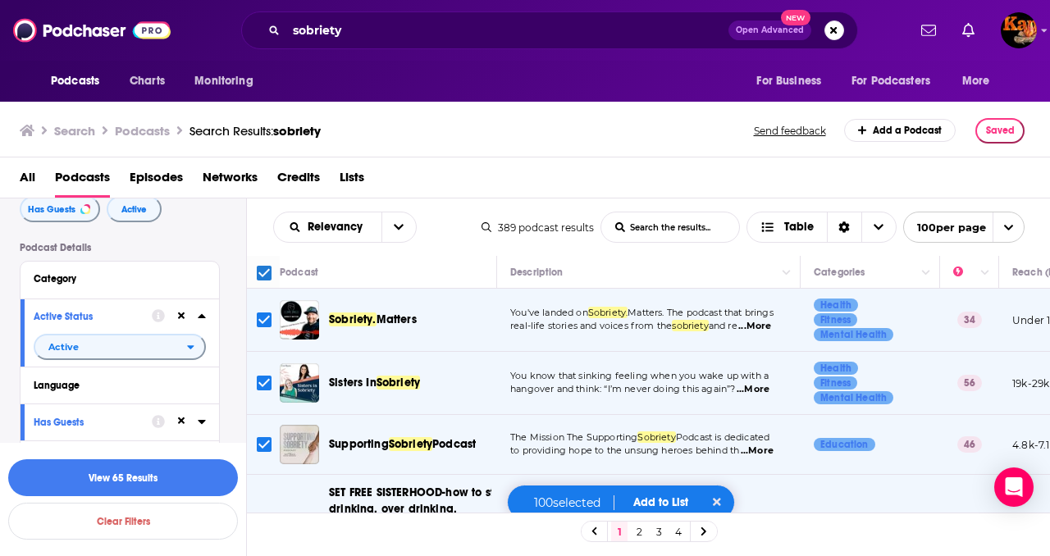
click at [653, 503] on button "Add to List" at bounding box center [660, 503] width 81 height 14
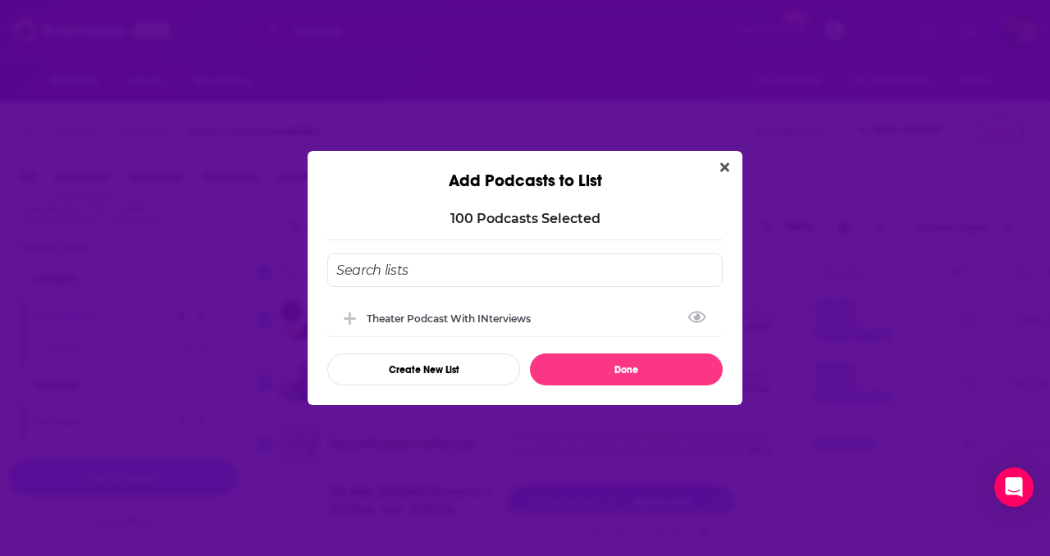
click at [353, 271] on input "Add Podcast To List" at bounding box center [525, 271] width 396 height 34
type input "W"
type input "Sobriety with Guests"
click at [408, 375] on button "Create New List" at bounding box center [423, 370] width 193 height 32
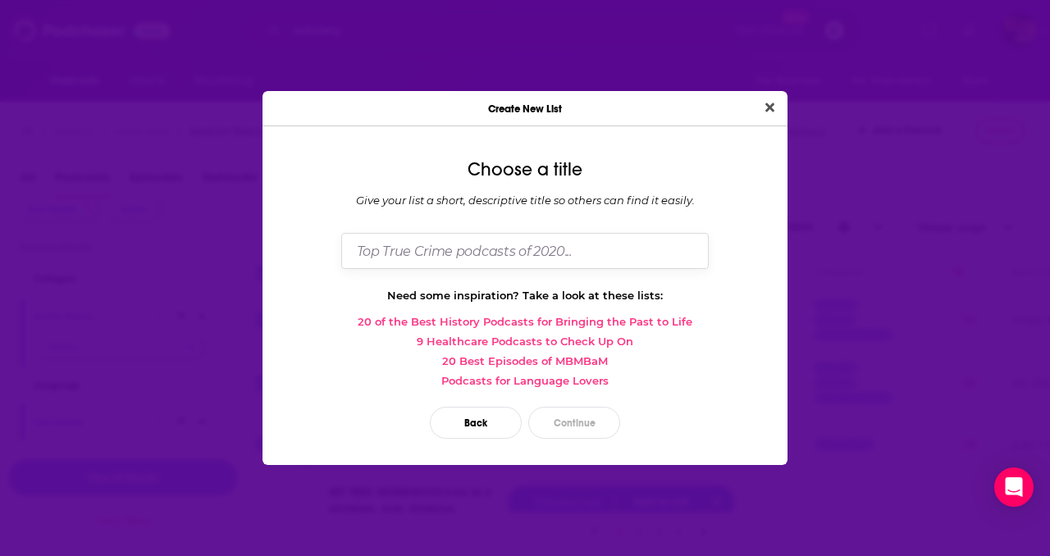
click at [430, 267] on input "Dialog" at bounding box center [525, 250] width 368 height 35
type input "Sobriety wit hGuests"
click at [583, 415] on button "Continue" at bounding box center [575, 423] width 92 height 32
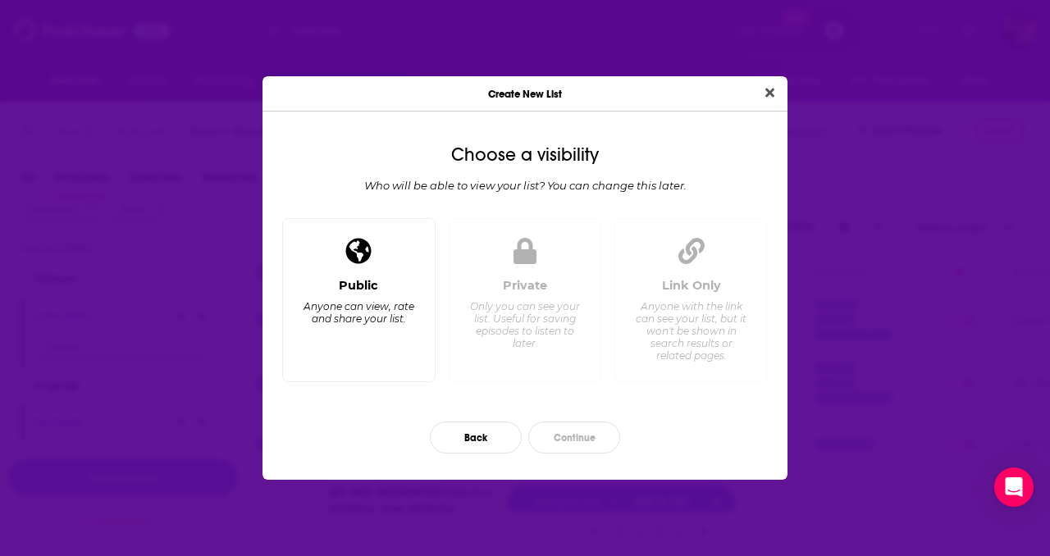
click at [366, 335] on div "Public Anyone can view, rate and share your list." at bounding box center [359, 323] width 126 height 91
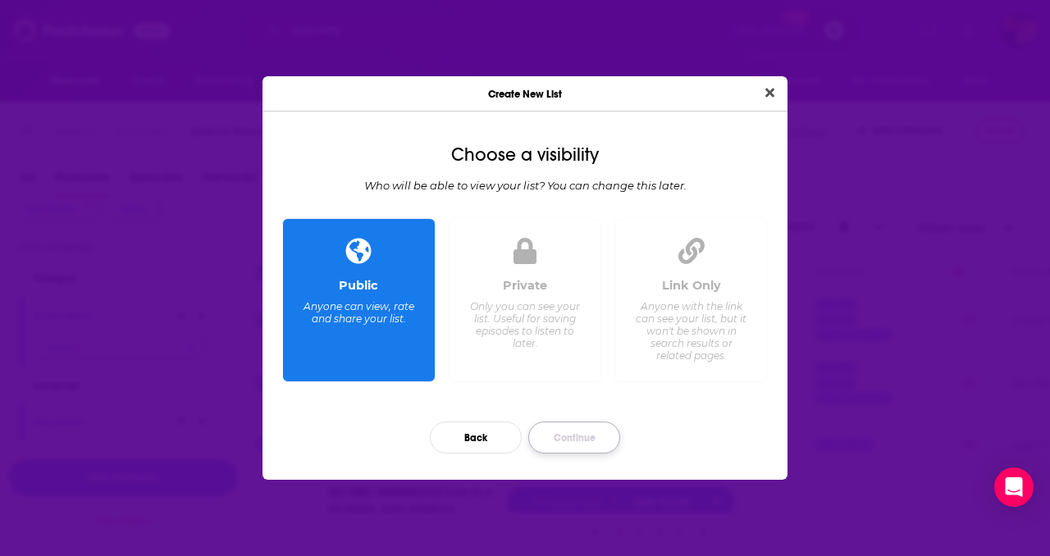
click at [593, 424] on button "Continue" at bounding box center [575, 438] width 92 height 32
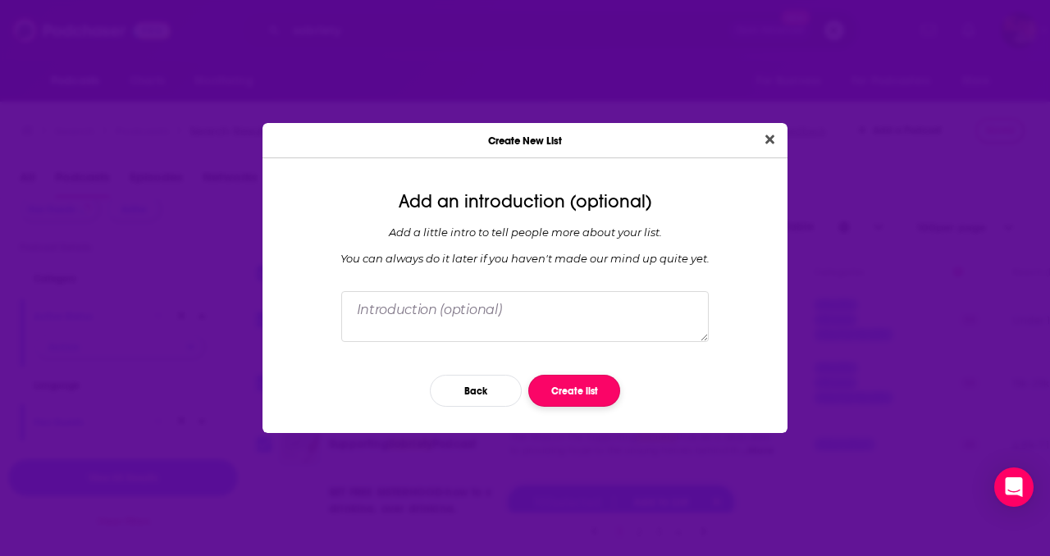
click at [583, 398] on button "Create list" at bounding box center [575, 391] width 92 height 32
click at [659, 401] on div "Back" at bounding box center [525, 391] width 499 height 58
click at [676, 393] on div "Back" at bounding box center [525, 391] width 499 height 58
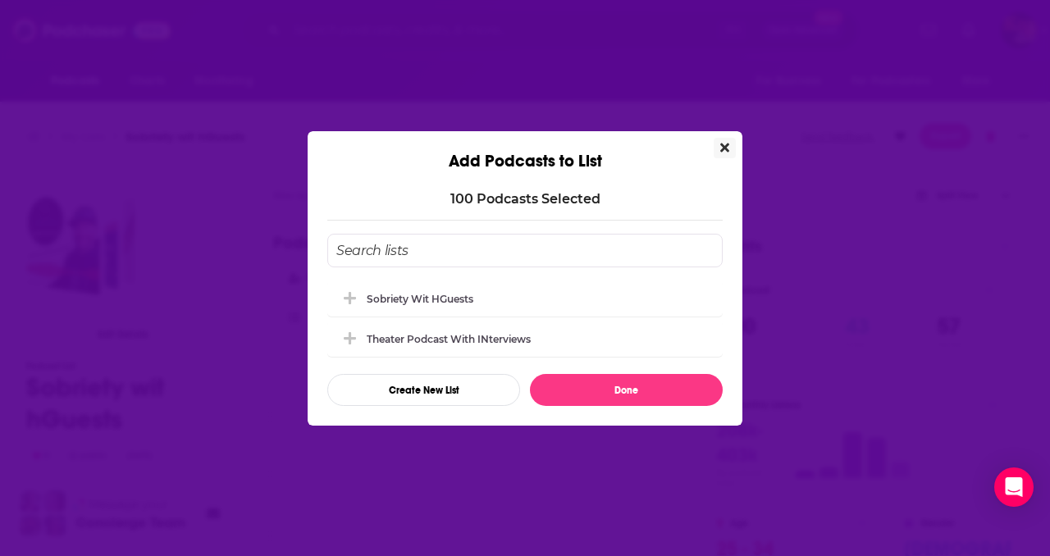
click at [677, 393] on button "Done" at bounding box center [626, 390] width 193 height 32
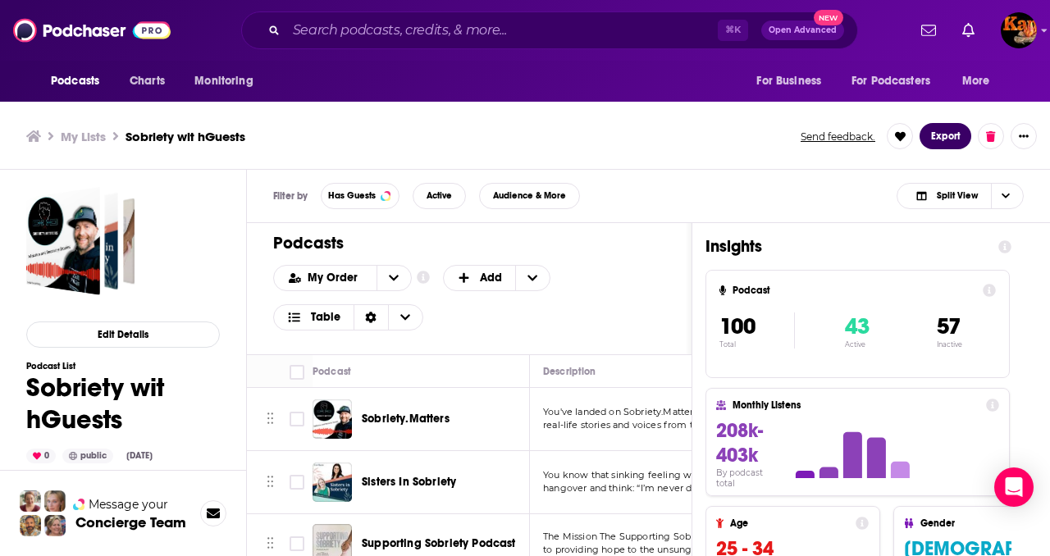
click at [940, 139] on button "Export" at bounding box center [946, 136] width 52 height 26
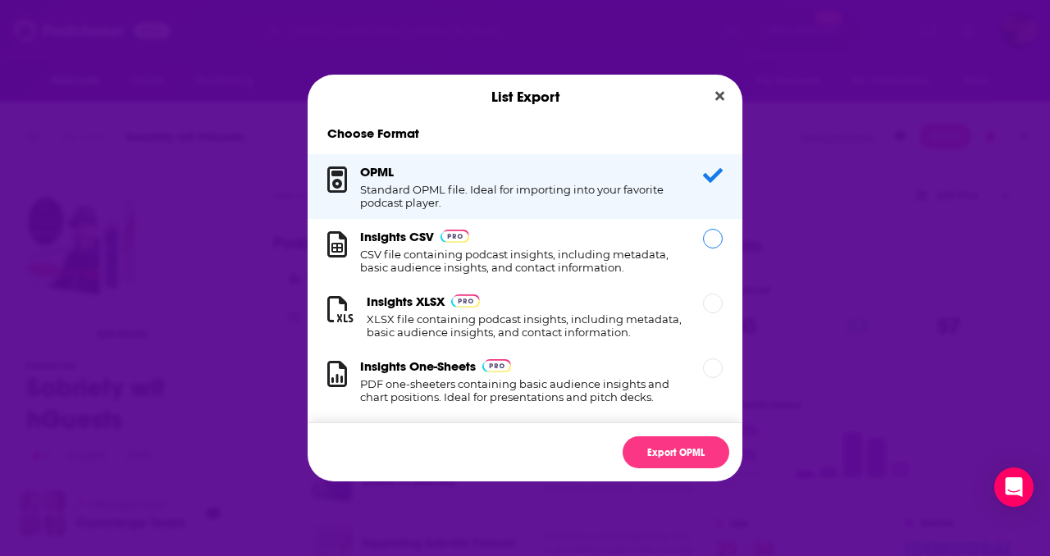
click at [491, 262] on h1 "CSV file containing podcast insights, including metadata, basic audience insigh…" at bounding box center [521, 261] width 323 height 26
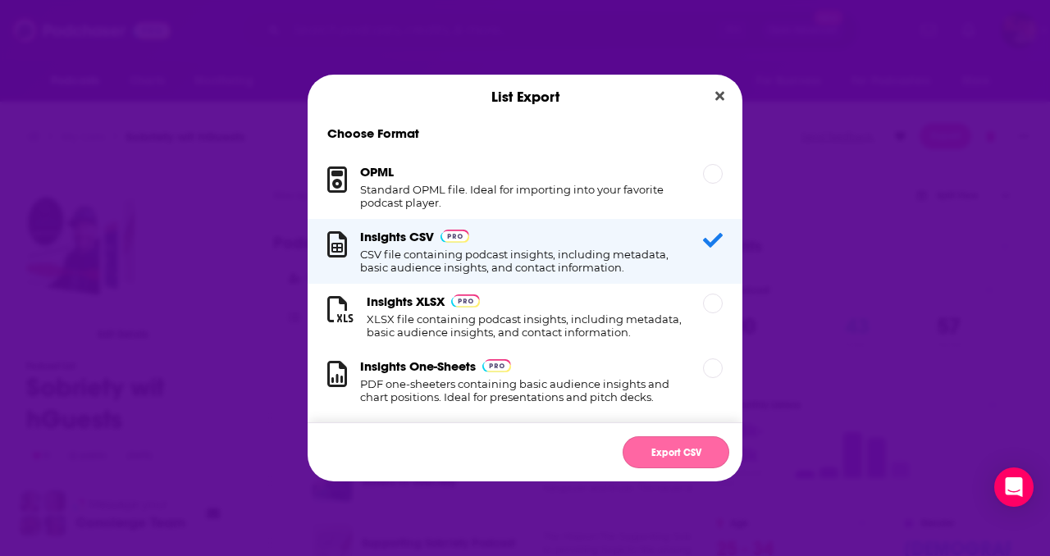
click at [675, 459] on button "Export CSV" at bounding box center [676, 453] width 107 height 32
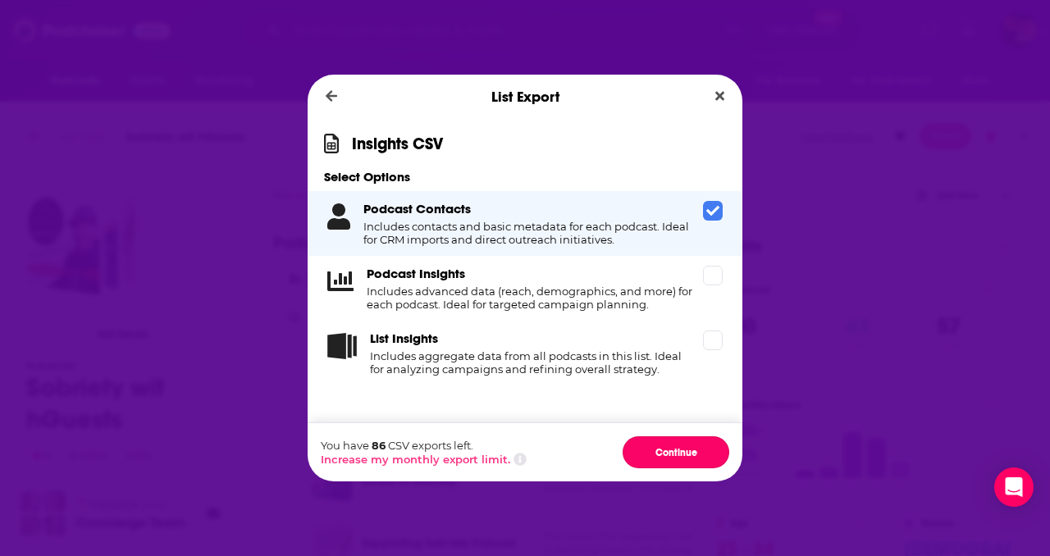
click at [675, 459] on button "Continue" at bounding box center [676, 453] width 107 height 32
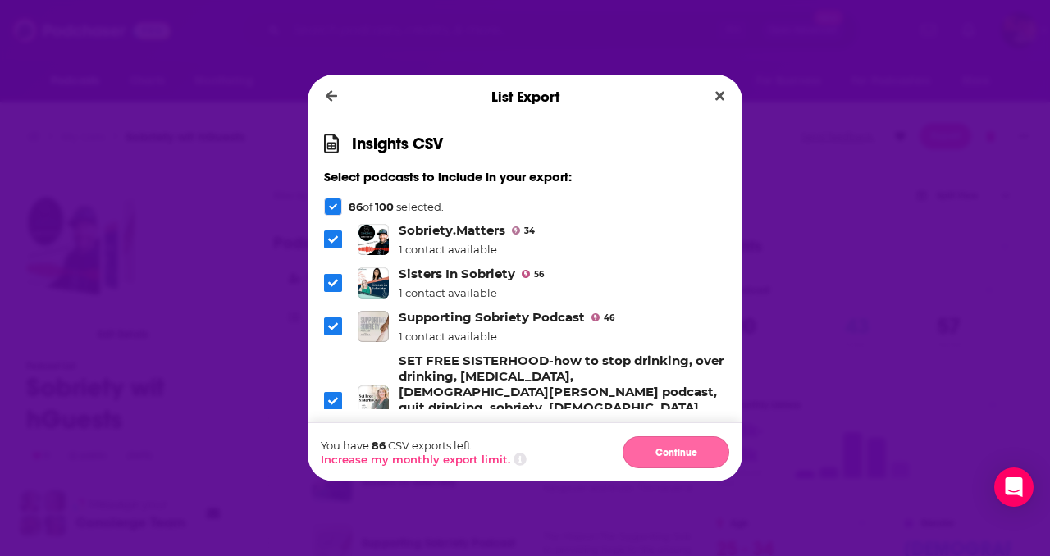
click at [689, 455] on button "Continue" at bounding box center [676, 453] width 107 height 32
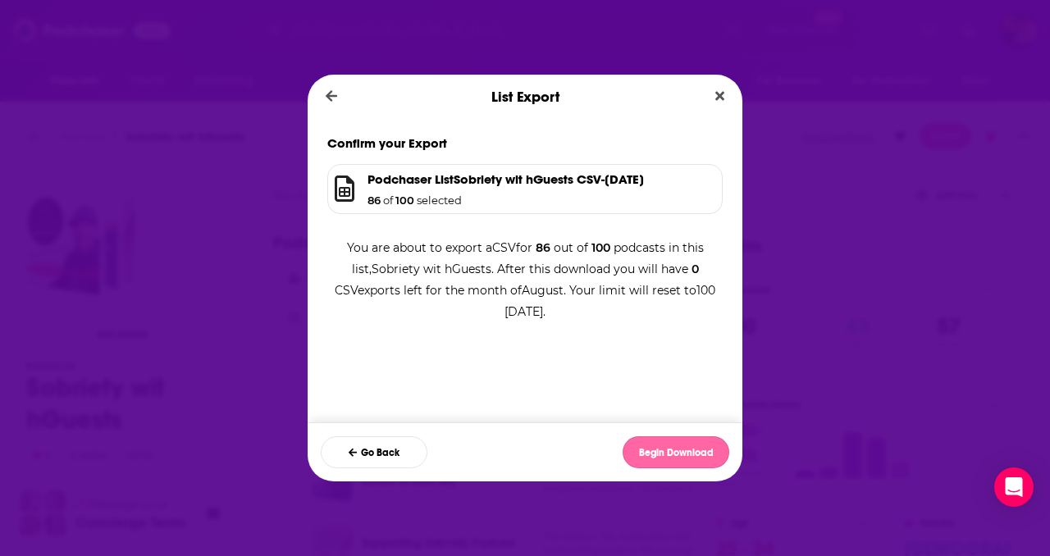
click at [663, 458] on button "Begin Download" at bounding box center [676, 453] width 107 height 32
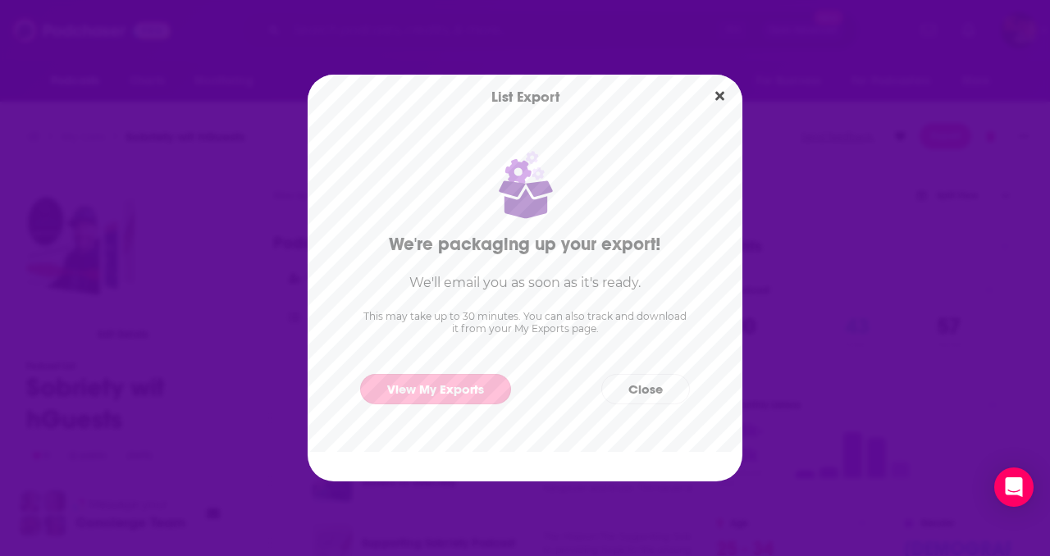
click at [451, 394] on link "View My Exports" at bounding box center [435, 389] width 151 height 30
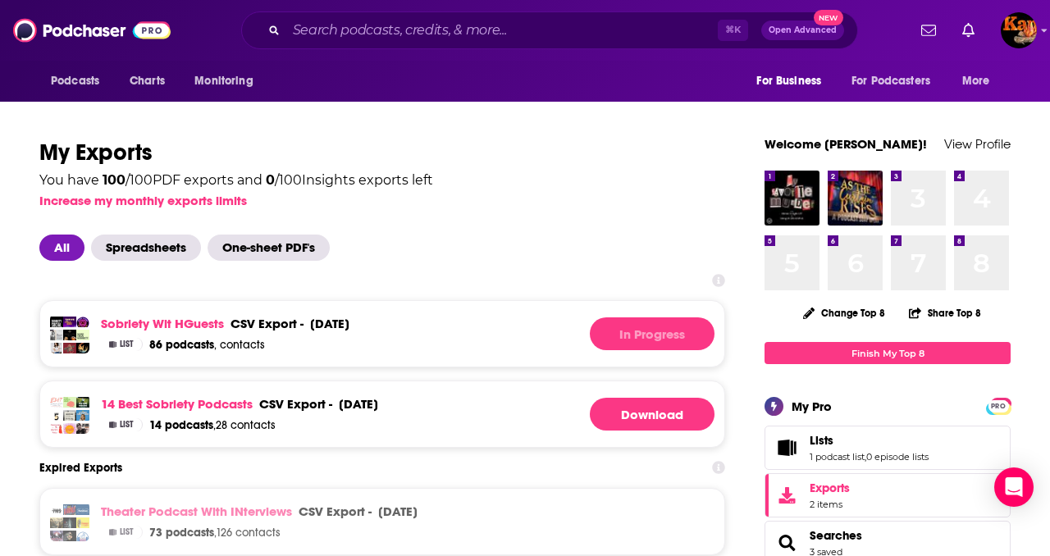
click at [619, 240] on div "All Spreadsheets One-sheet PDF's" at bounding box center [382, 248] width 686 height 26
click at [609, 170] on div "You have 100 / 100 PDF exports and 0 / 100 Insights exports left Increase my mo…" at bounding box center [382, 187] width 686 height 40
click at [54, 242] on span "All" at bounding box center [61, 248] width 45 height 26
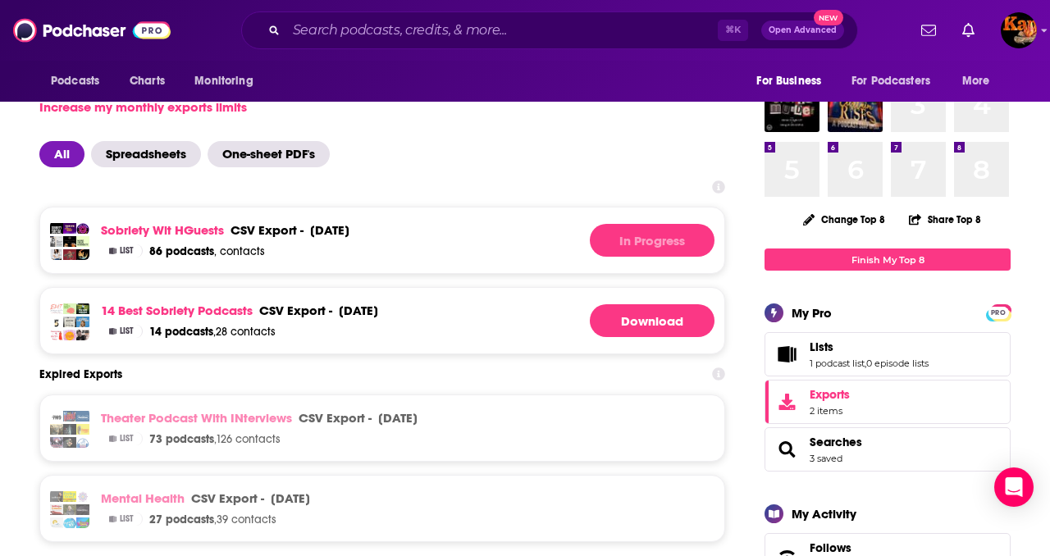
scroll to position [106, 0]
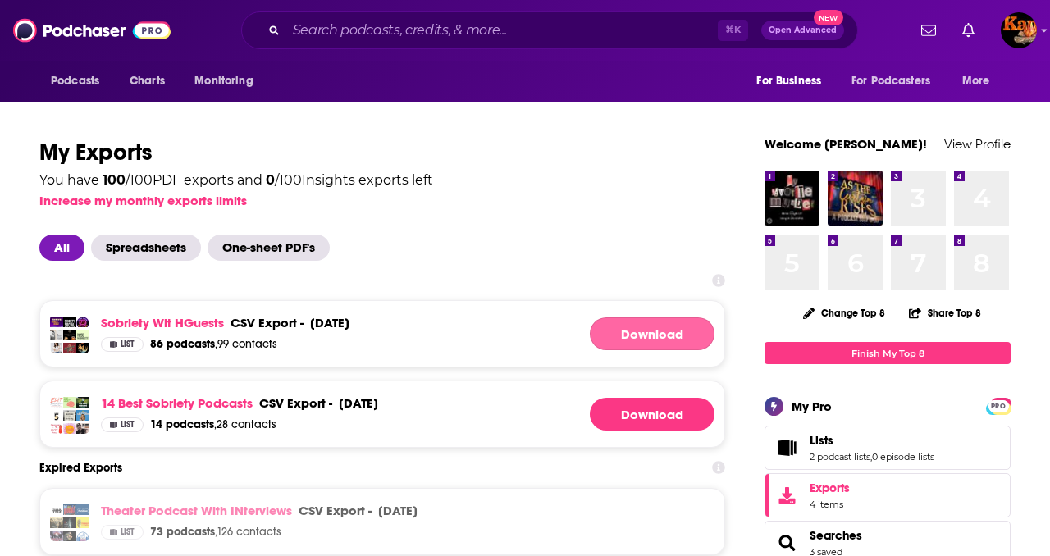
click at [625, 349] on link "Download" at bounding box center [652, 334] width 125 height 33
